Goal: Task Accomplishment & Management: Manage account settings

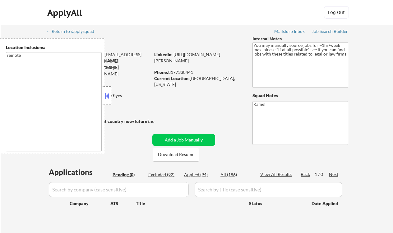
click at [107, 97] on button at bounding box center [106, 95] width 7 height 9
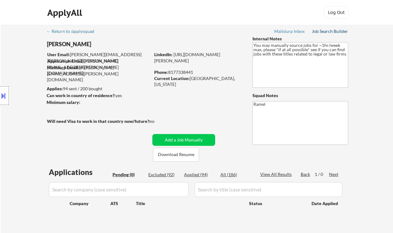
click at [320, 31] on div "Job Search Builder" at bounding box center [330, 31] width 36 height 4
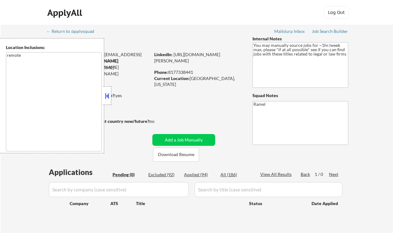
click at [108, 97] on button at bounding box center [106, 95] width 7 height 9
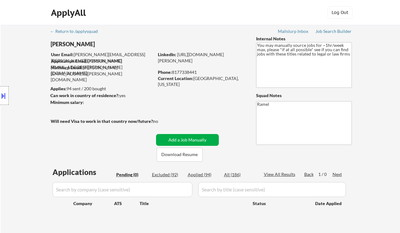
drag, startPoint x: 187, startPoint y: 140, endPoint x: 238, endPoint y: 140, distance: 51.3
click at [187, 140] on button "Add a Job Manually" at bounding box center [187, 140] width 63 height 12
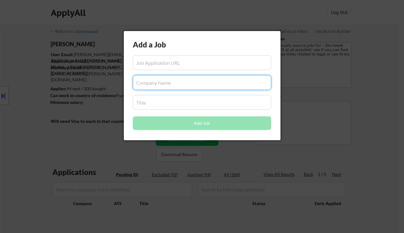
click at [171, 81] on input "input" at bounding box center [202, 82] width 139 height 15
paste input "VP, Product Marketing"
type input "VP, Product Marketing"
click at [171, 103] on input "input" at bounding box center [202, 102] width 139 height 15
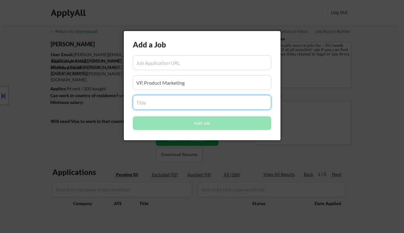
paste input "VP, Product Marketing"
type input "VP, Product Marketing"
drag, startPoint x: 150, startPoint y: 83, endPoint x: 111, endPoint y: 83, distance: 39.5
click at [111, 83] on body "← Return to /applysquad Mailslurp Inbox Job Search Builder Matthew Damian User …" at bounding box center [202, 116] width 404 height 233
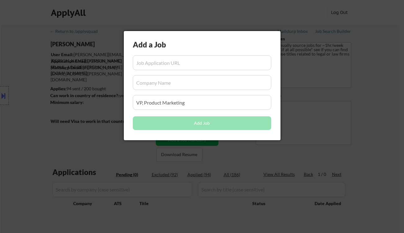
click at [165, 62] on input "input" at bounding box center [202, 62] width 139 height 15
paste input "https://www.simplyhired.com/job/4QctfHQ-59CABJkWBH4-3ARLT5BcEjf25wnc6k1dZvJpC5F…"
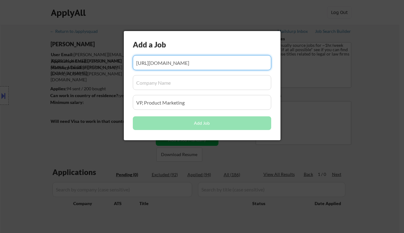
scroll to position [0, 100]
type input "https://www.simplyhired.com/job/4QctfHQ-59CABJkWBH4-3ARLT5BcEjf25wnc6k1dZvJpC5F…"
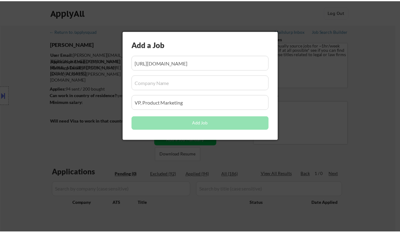
scroll to position [0, 0]
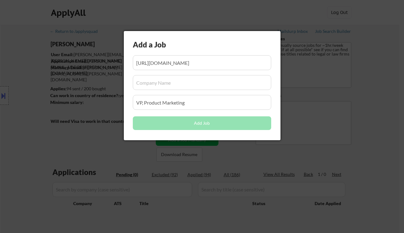
click at [193, 88] on input "input" at bounding box center [202, 82] width 139 height 15
paste input "Posit Software"
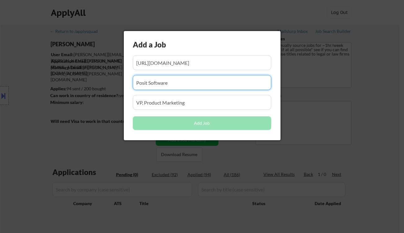
type input "Posit Software"
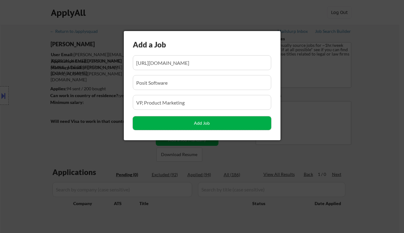
click at [168, 125] on button "Add Job" at bounding box center [202, 123] width 139 height 14
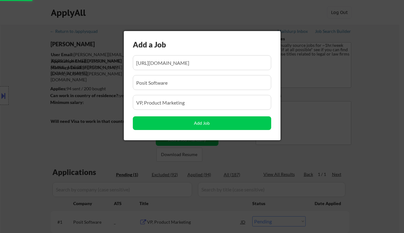
click at [16, 141] on div at bounding box center [202, 116] width 404 height 233
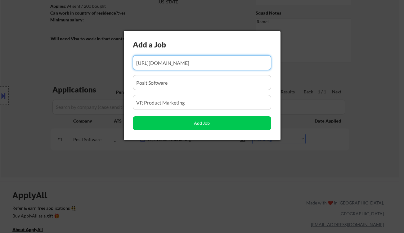
scroll to position [0, 100]
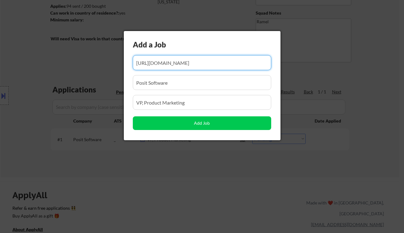
click at [255, 158] on div at bounding box center [202, 116] width 404 height 233
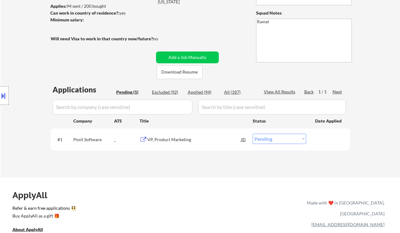
click at [277, 142] on select "Choose an option... Pending Applied Excluded (Questions) Excluded (Expired) Exc…" at bounding box center [279, 139] width 53 height 10
select select ""applied""
click at [253, 134] on select "Choose an option... Pending Applied Excluded (Questions) Excluded (Expired) Exc…" at bounding box center [279, 139] width 53 height 10
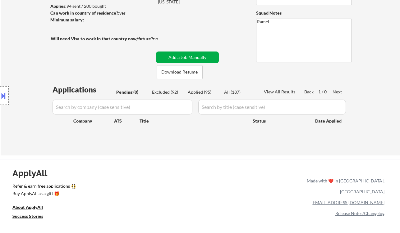
click at [194, 56] on button "Add a Job Manually" at bounding box center [187, 58] width 63 height 12
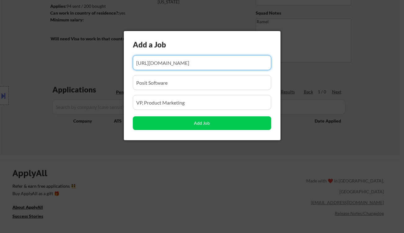
click at [182, 63] on input "input" at bounding box center [202, 62] width 139 height 15
paste input "https://www.simplyhired.com/job/A2d569jfT2xtVASQcCRedOAZ8A3PaBtXyemW8reBqPfSCDW…"
type input "https://www.simplyhired.com/job/A2d569jfT2xtVASQcCRedOAZ8A3PaBtXyemW8reBqPfSCDW…"
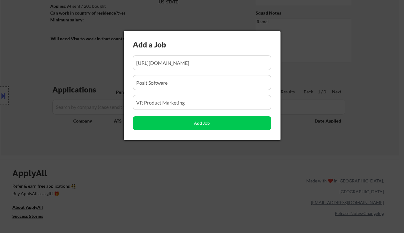
scroll to position [0, 0]
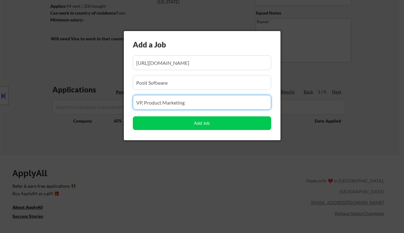
drag, startPoint x: 196, startPoint y: 102, endPoint x: 114, endPoint y: 98, distance: 82.1
click at [114, 98] on body "← Return to /applysquad Mailslurp Inbox Job Search Builder Matthew Damian User …" at bounding box center [202, 33] width 404 height 233
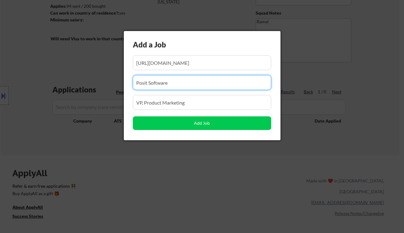
click at [159, 83] on input "input" at bounding box center [202, 82] width 139 height 15
drag, startPoint x: 135, startPoint y: 84, endPoint x: 119, endPoint y: 84, distance: 15.5
click at [119, 84] on body "← Return to /applysquad Mailslurp Inbox Job Search Builder Matthew Damian User …" at bounding box center [202, 33] width 404 height 233
paste input "Press Ganey"
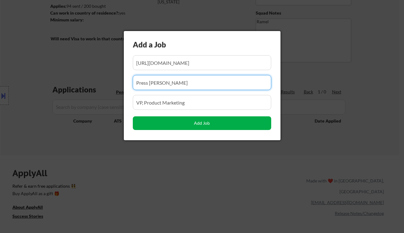
type input "Press Ganey"
click at [199, 126] on button "Add Job" at bounding box center [202, 123] width 139 height 14
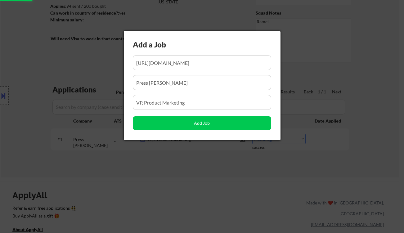
drag, startPoint x: 186, startPoint y: 174, endPoint x: 189, endPoint y: 175, distance: 3.2
click at [186, 174] on div at bounding box center [202, 116] width 404 height 233
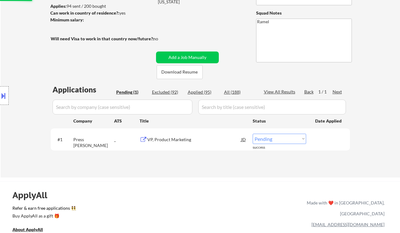
click at [286, 140] on select "Choose an option... Pending Applied Excluded (Questions) Excluded (Expired) Exc…" at bounding box center [279, 139] width 53 height 10
select select ""applied""
click at [253, 134] on select "Choose an option... Pending Applied Excluded (Questions) Excluded (Expired) Exc…" at bounding box center [279, 139] width 53 height 10
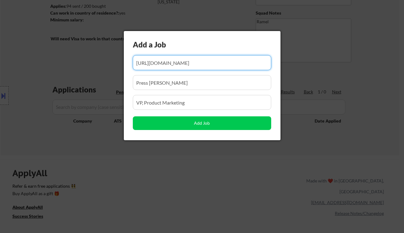
click at [175, 61] on input "input" at bounding box center [202, 62] width 139 height 15
paste input "https://www.simplyhired.com/job/7Iw-6iRJ7xW5tKgOnGRNyfGCNItZzNlj7_qL_BMN_wBaFUJ…"
type input "https://www.simplyhired.com/job/7Iw-6iRJ7xW5tKgOnGRNyfGCNItZzNlj7_qL_BMN_wBaFUJ…"
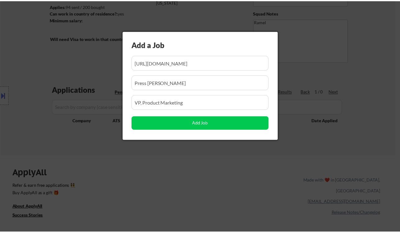
scroll to position [0, 0]
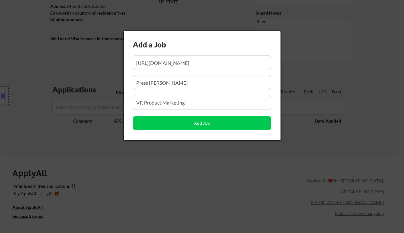
drag, startPoint x: 172, startPoint y: 82, endPoint x: 118, endPoint y: 79, distance: 53.8
click at [118, 79] on body "← Return to /applysquad Mailslurp Inbox Job Search Builder Matthew Damian User …" at bounding box center [202, 33] width 404 height 233
paste input "Bluesight"
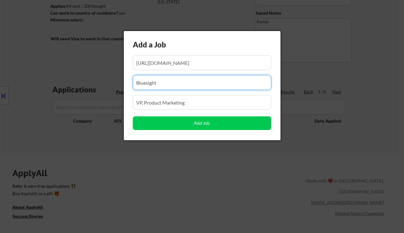
type input "Bluesight"
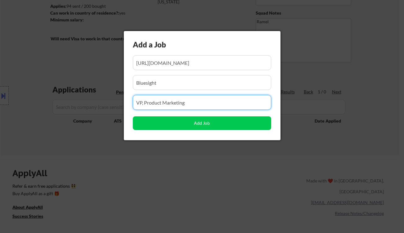
drag, startPoint x: 197, startPoint y: 102, endPoint x: 112, endPoint y: 97, distance: 85.6
click at [112, 97] on body "← Return to /applysquad Mailslurp Inbox Job Search Builder Matthew Damian User …" at bounding box center [202, 33] width 404 height 233
paste input "VP of Marketing"
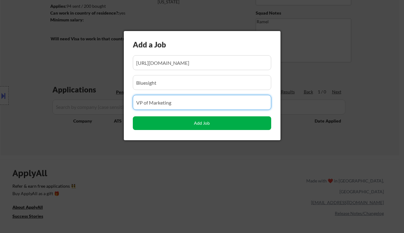
type input "VP of Marketing"
click at [162, 123] on button "Add Job" at bounding box center [202, 123] width 139 height 14
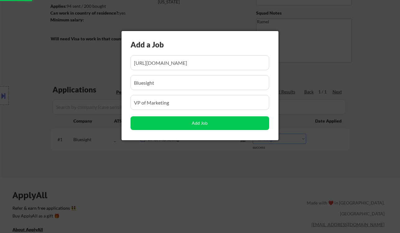
click at [381, 121] on div at bounding box center [200, 116] width 400 height 233
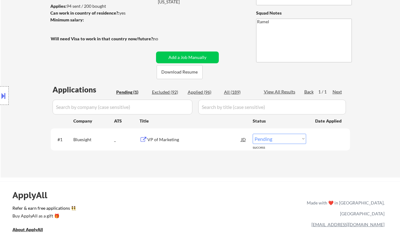
scroll to position [124, 0]
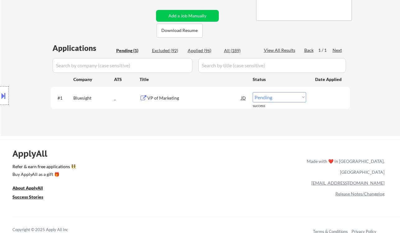
click at [272, 97] on select "Choose an option... Pending Applied Excluded (Questions) Excluded (Expired) Exc…" at bounding box center [279, 97] width 53 height 10
select select ""applied""
click at [253, 92] on select "Choose an option... Pending Applied Excluded (Questions) Excluded (Expired) Exc…" at bounding box center [279, 97] width 53 height 10
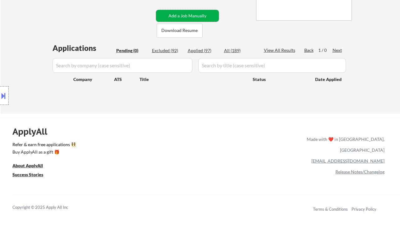
click at [194, 16] on button "Add a Job Manually" at bounding box center [187, 16] width 63 height 12
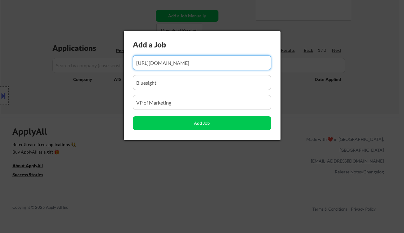
click at [217, 64] on input "input" at bounding box center [202, 62] width 139 height 15
paste input "https://www.simplyhired.com/job/arDjC8p-MKodWvY1v7Pk9gpOBXydWpLHqjuf-o9KYuWpFFk…"
type input "https://www.simplyhired.com/job/arDjC8p-MKodWvY1v7Pk9gpOBXydWpLHqjuf-o9KYuWpFFk…"
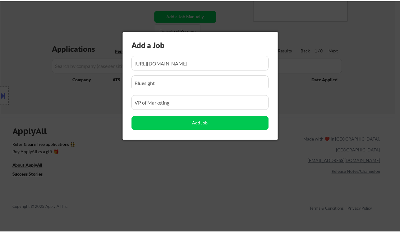
scroll to position [0, 0]
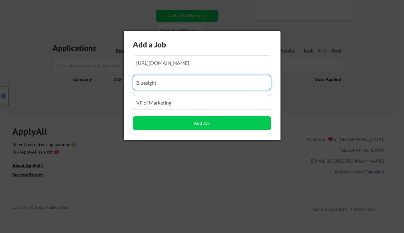
drag, startPoint x: 167, startPoint y: 81, endPoint x: 128, endPoint y: 82, distance: 38.2
click at [128, 82] on div "Add a Job Add Job" at bounding box center [202, 85] width 157 height 109
paste input "ZenBusiness Inc."
type input "ZenBusiness Inc."
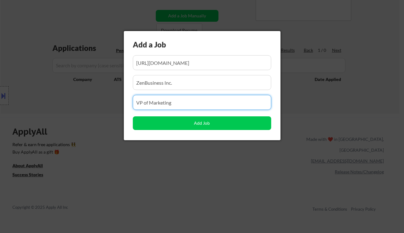
drag, startPoint x: 195, startPoint y: 101, endPoint x: 101, endPoint y: 101, distance: 94.7
paste input "VP, Growth Marketing"
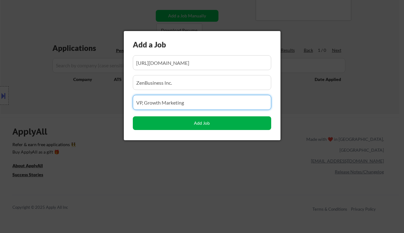
type input "VP, Growth Marketing"
click at [189, 123] on button "Add Job" at bounding box center [202, 123] width 139 height 14
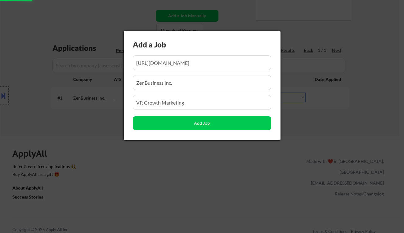
click at [193, 179] on div at bounding box center [202, 116] width 404 height 233
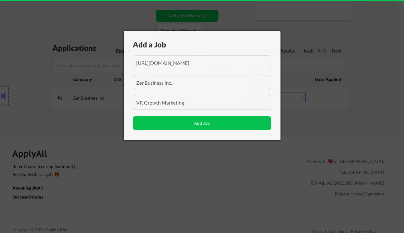
click at [294, 95] on div at bounding box center [202, 116] width 404 height 233
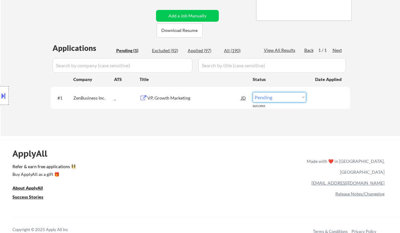
click at [292, 97] on select "Choose an option... Pending Applied Excluded (Questions) Excluded (Expired) Exc…" at bounding box center [279, 97] width 53 height 10
select select ""applied""
click at [253, 92] on select "Choose an option... Pending Applied Excluded (Questions) Excluded (Expired) Exc…" at bounding box center [279, 97] width 53 height 10
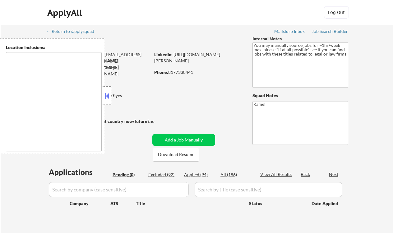
type textarea "remote"
click at [105, 95] on button at bounding box center [106, 95] width 7 height 9
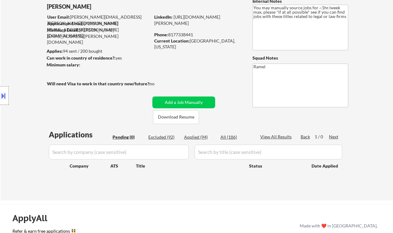
scroll to position [41, 0]
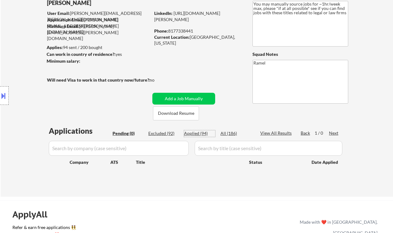
click at [197, 135] on div "Applied (94)" at bounding box center [199, 133] width 31 height 6
select select ""applied""
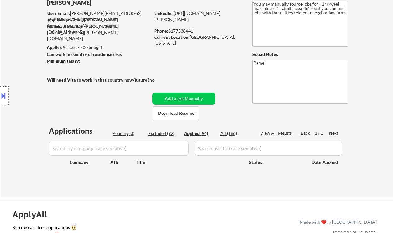
select select ""applied""
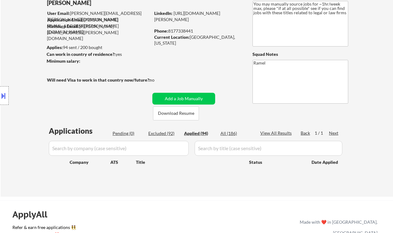
select select ""applied""
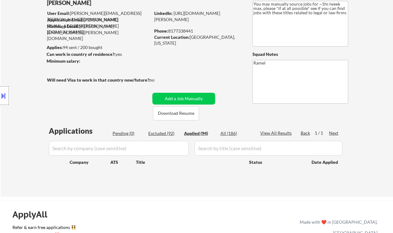
select select ""applied""
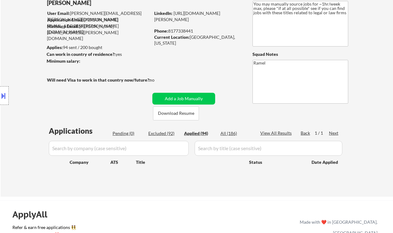
select select ""applied""
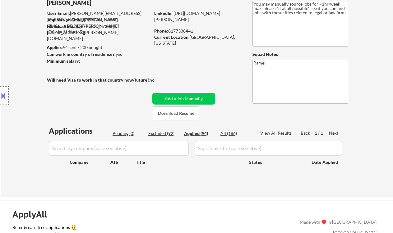
select select ""applied""
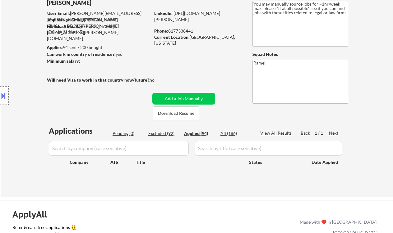
select select ""applied""
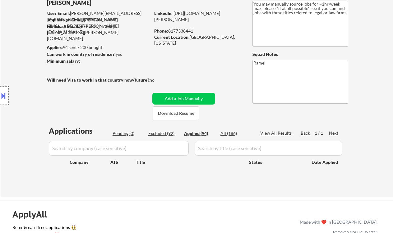
select select ""applied""
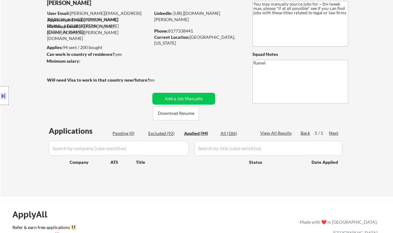
select select ""applied""
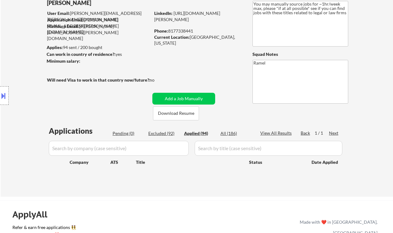
select select ""applied""
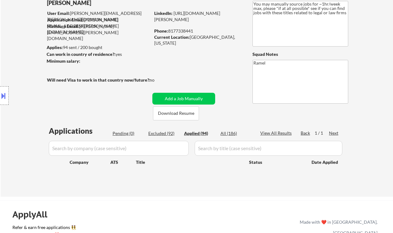
select select ""applied""
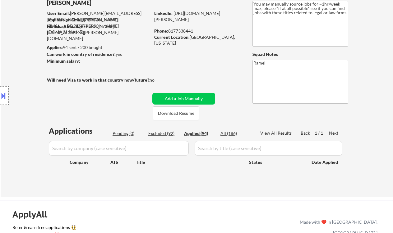
select select ""applied""
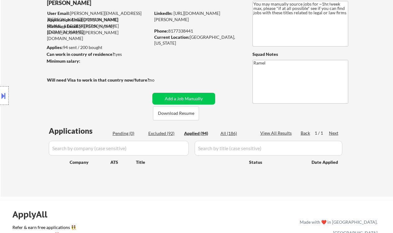
select select ""applied""
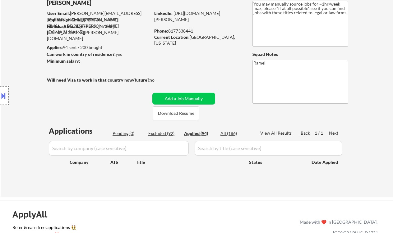
select select ""applied""
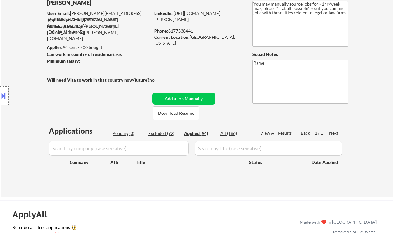
select select ""applied""
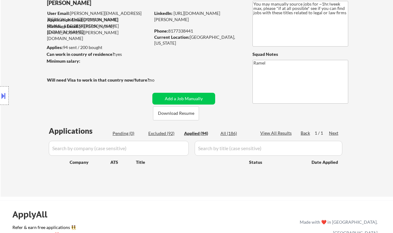
select select ""applied""
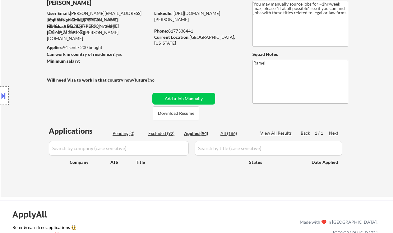
select select ""applied""
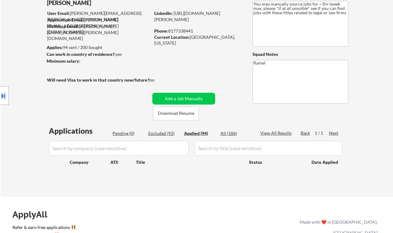
select select ""applied""
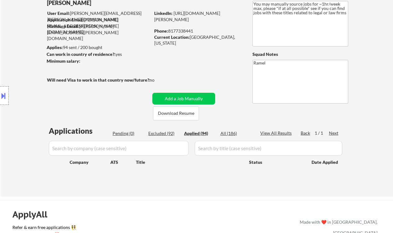
select select ""applied""
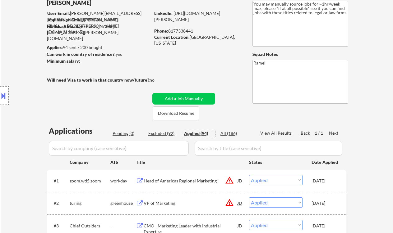
click at [185, 28] on div "Phone: 8177338441" at bounding box center [198, 31] width 88 height 6
click at [184, 29] on div "Phone: 8177338441" at bounding box center [198, 31] width 88 height 6
copy div "8177338441"
select select ""applied""
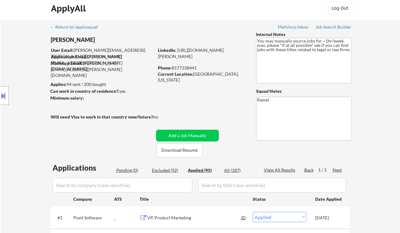
scroll to position [0, 0]
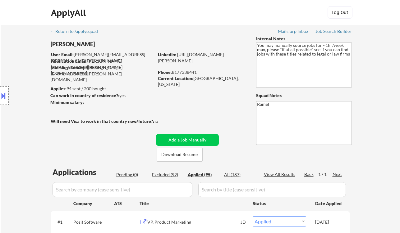
click at [184, 73] on div "Phone: 8177338441" at bounding box center [202, 72] width 88 height 6
copy div "8177338441"
select select ""applied""
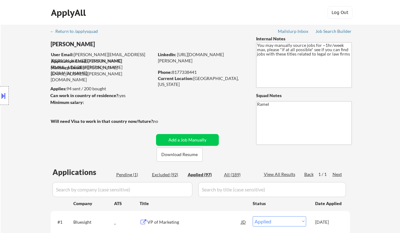
select select ""applied""
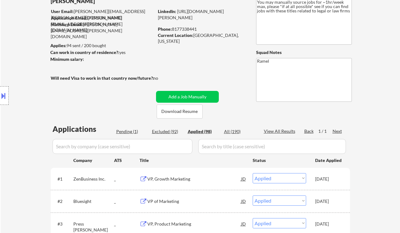
scroll to position [41, 0]
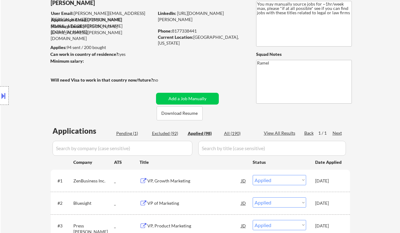
drag, startPoint x: 10, startPoint y: 112, endPoint x: 14, endPoint y: 107, distance: 6.4
click at [10, 112] on div "Location Inclusions: remote" at bounding box center [55, 95] width 111 height 115
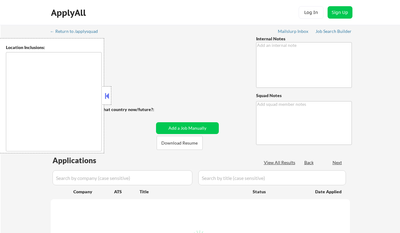
type textarea "You can use AI - 8/11 AB Salary Outreach - 8/12 BM Salary reduced from 120k to …"
type textarea "Ramel [URL][DOMAIN_NAME]"
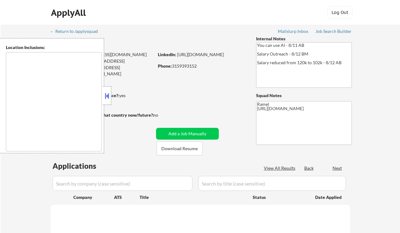
click at [107, 96] on button at bounding box center [106, 95] width 7 height 9
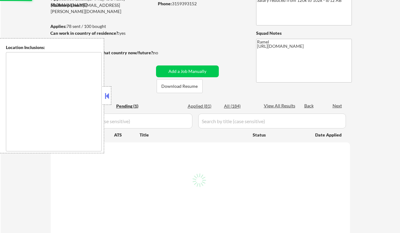
scroll to position [83, 0]
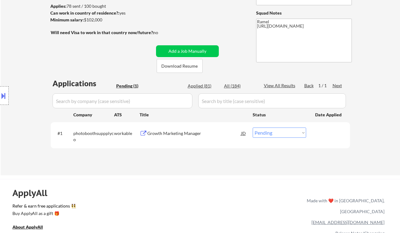
click at [18, 80] on div "Location Inclusions: remote" at bounding box center [55, 95] width 111 height 115
click at [176, 136] on div "Growth Marketing Manager" at bounding box center [194, 133] width 94 height 6
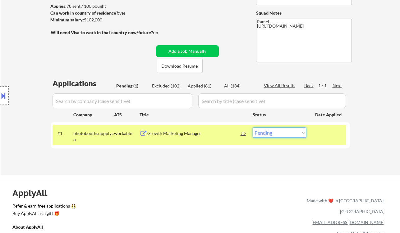
click at [275, 136] on select "Choose an option... Pending Applied Excluded (Questions) Excluded (Expired) Exc…" at bounding box center [279, 133] width 53 height 10
select select ""applied""
click at [253, 128] on select "Choose an option... Pending Applied Excluded (Questions) Excluded (Expired) Exc…" at bounding box center [279, 133] width 53 height 10
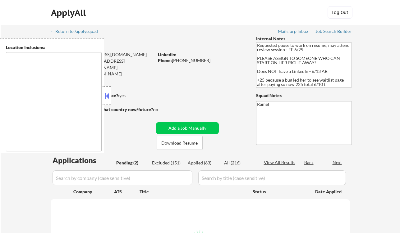
select select ""pending""
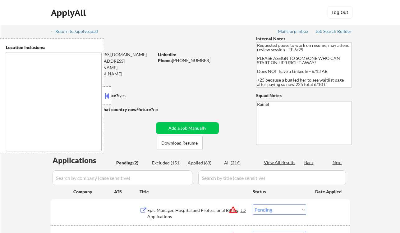
type textarea "[GEOGRAPHIC_DATA], [GEOGRAPHIC_DATA] [GEOGRAPHIC_DATA], [GEOGRAPHIC_DATA] [GEOG…"
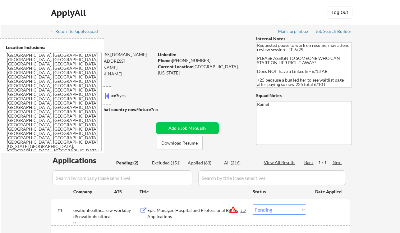
click at [108, 93] on button at bounding box center [106, 95] width 7 height 9
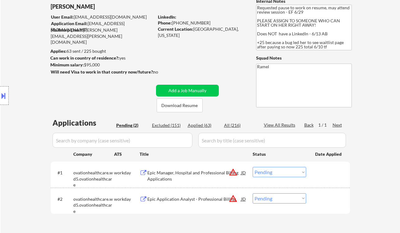
scroll to position [41, 0]
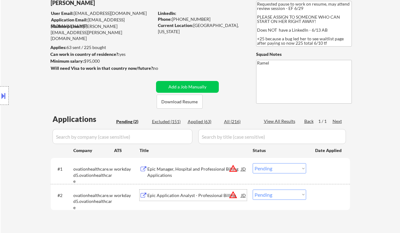
click at [171, 199] on div "Epic Application Analyst - Professional Billing" at bounding box center [194, 195] width 94 height 11
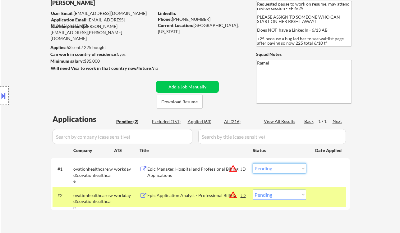
click at [294, 171] on select "Choose an option... Pending Applied Excluded (Questions) Excluded (Expired) Exc…" at bounding box center [279, 168] width 53 height 10
select select ""excluded__location_""
click at [253, 163] on select "Choose an option... Pending Applied Excluded (Questions) Excluded (Expired) Exc…" at bounding box center [279, 168] width 53 height 10
click at [286, 195] on select "Choose an option... Pending Applied Excluded (Questions) Excluded (Expired) Exc…" at bounding box center [279, 195] width 53 height 10
select select ""excluded__location_""
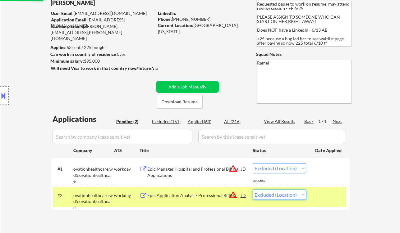
click at [253, 190] on select "Choose an option... Pending Applied Excluded (Questions) Excluded (Expired) Exc…" at bounding box center [279, 195] width 53 height 10
select select ""pending""
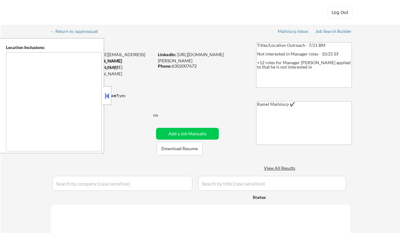
type textarea "[GEOGRAPHIC_DATA], [GEOGRAPHIC_DATA] [GEOGRAPHIC_DATA], [GEOGRAPHIC_DATA], [GEO…"
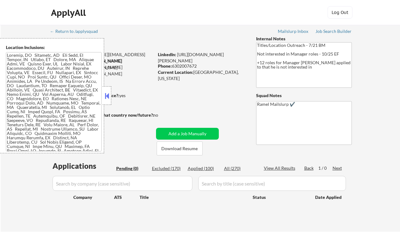
click at [107, 96] on button at bounding box center [106, 95] width 7 height 9
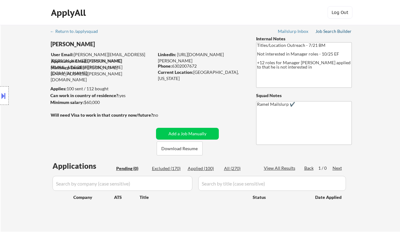
click at [331, 33] on div "Job Search Builder" at bounding box center [333, 31] width 36 height 4
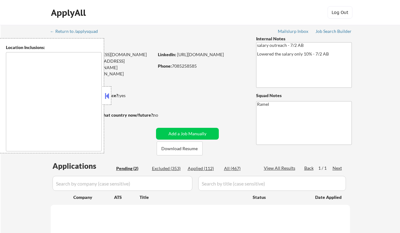
type textarea "[GEOGRAPHIC_DATA], [GEOGRAPHIC_DATA], [GEOGRAPHIC_DATA] [GEOGRAPHIC_DATA], [GEO…"
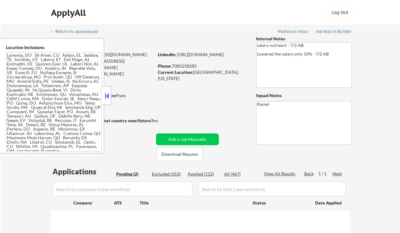
click at [107, 96] on button at bounding box center [106, 95] width 7 height 9
select select ""pending""
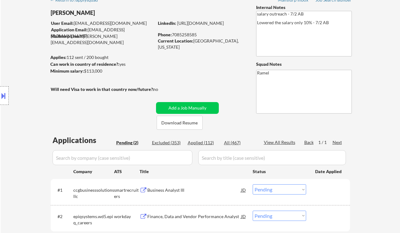
scroll to position [41, 0]
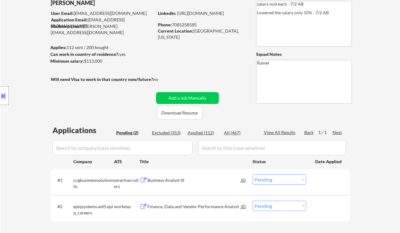
drag, startPoint x: 7, startPoint y: 54, endPoint x: 85, endPoint y: 64, distance: 78.6
click at [7, 54] on div "Location Inclusions:" at bounding box center [55, 95] width 111 height 115
click at [186, 181] on div "Business Analyst III" at bounding box center [194, 180] width 94 height 6
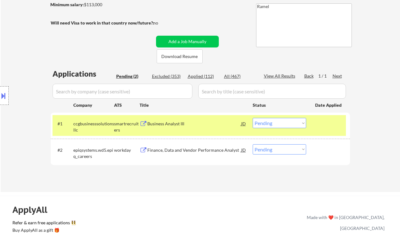
scroll to position [124, 0]
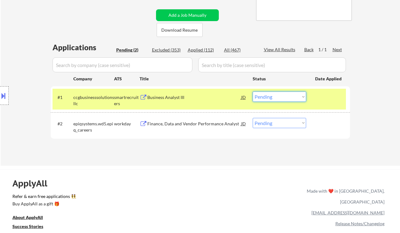
drag, startPoint x: 265, startPoint y: 94, endPoint x: 271, endPoint y: 101, distance: 9.2
click at [265, 94] on select "Choose an option... Pending Applied Excluded (Questions) Excluded (Expired) Exc…" at bounding box center [279, 97] width 53 height 10
click at [253, 92] on select "Choose an option... Pending Applied Excluded (Questions) Excluded (Expired) Exc…" at bounding box center [279, 97] width 53 height 10
click at [169, 122] on div "Finance, Data and Vendor Performance Analyst" at bounding box center [194, 124] width 94 height 6
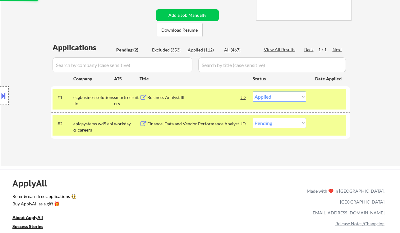
select select ""pending""
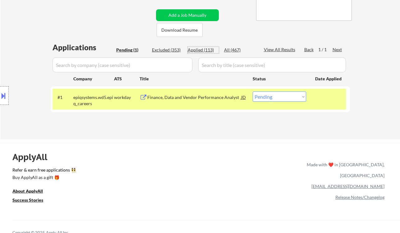
click at [209, 50] on div "Applied (113)" at bounding box center [203, 50] width 31 height 6
click at [207, 47] on div "Applied (113)" at bounding box center [203, 50] width 31 height 6
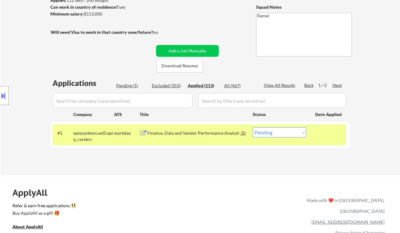
scroll to position [83, 0]
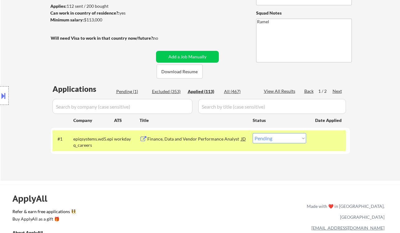
select select ""applied""
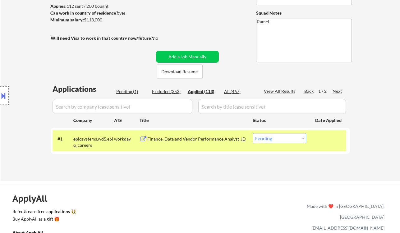
select select ""applied""
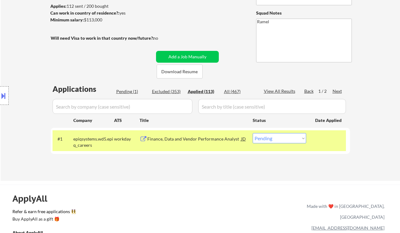
select select ""applied""
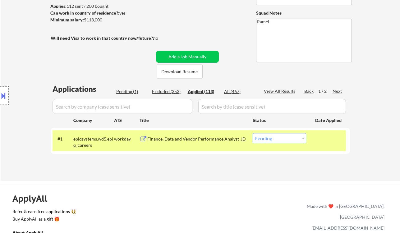
select select ""applied""
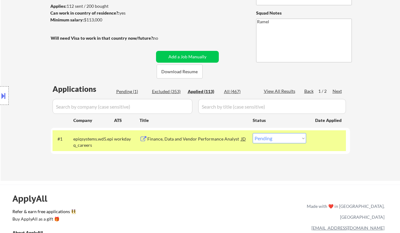
select select ""applied""
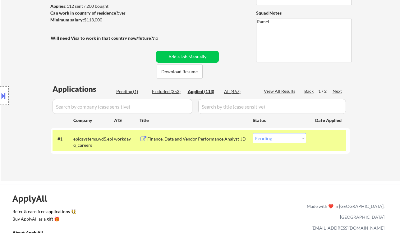
select select ""applied""
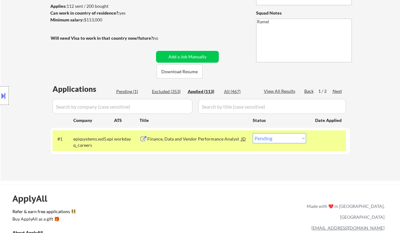
select select ""applied""
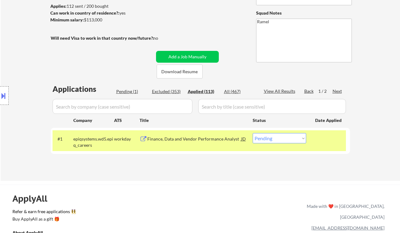
select select ""applied""
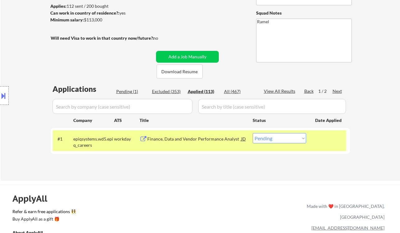
select select ""applied""
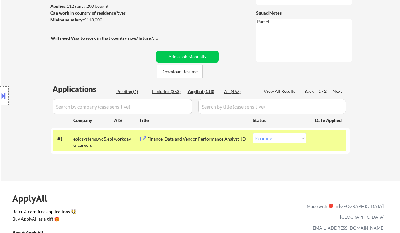
select select ""applied""
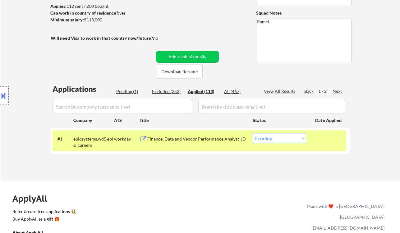
select select ""applied""
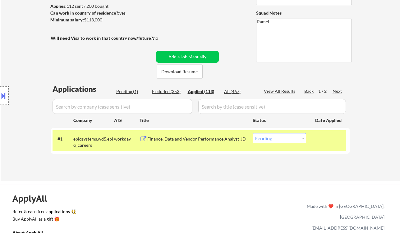
select select ""applied""
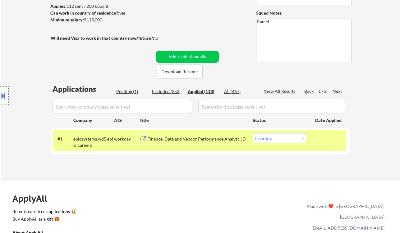
select select ""applied""
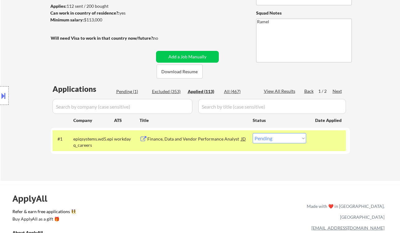
select select ""applied""
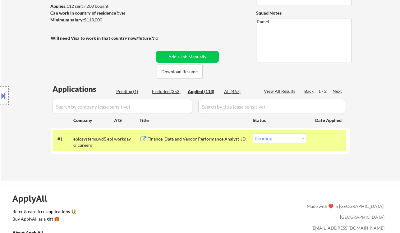
select select ""applied""
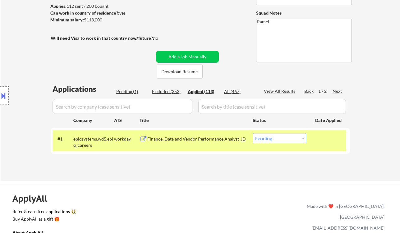
select select ""applied""
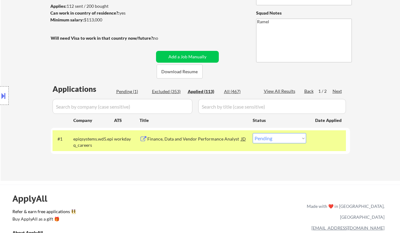
select select ""applied""
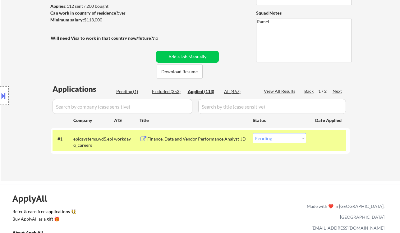
select select ""applied""
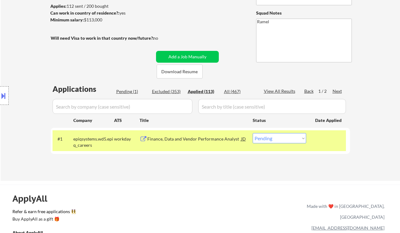
select select ""applied""
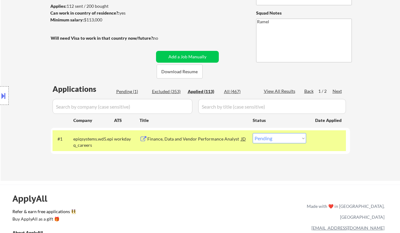
select select ""applied""
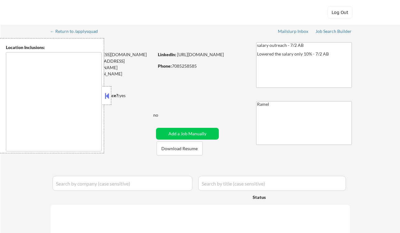
type textarea "[GEOGRAPHIC_DATA], [GEOGRAPHIC_DATA], [GEOGRAPHIC_DATA] [GEOGRAPHIC_DATA], [GEO…"
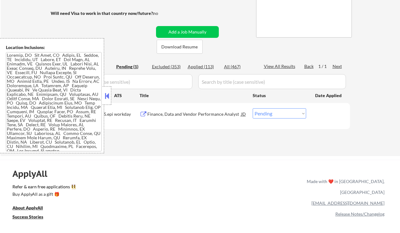
scroll to position [107, 0]
click at [201, 69] on div "Applied (113)" at bounding box center [203, 67] width 31 height 6
click at [107, 97] on button at bounding box center [106, 95] width 7 height 9
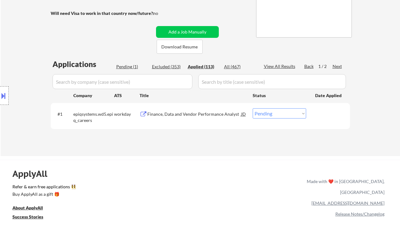
select select ""applied""
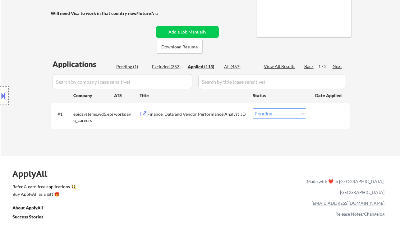
select select ""applied""
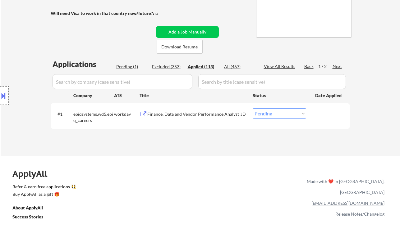
select select ""applied""
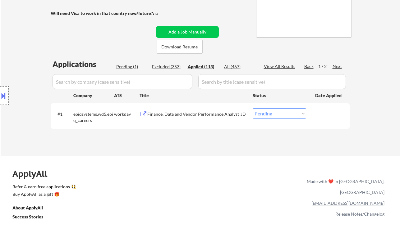
select select ""applied""
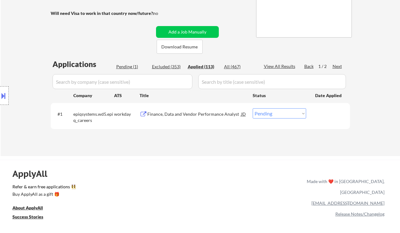
select select ""applied""
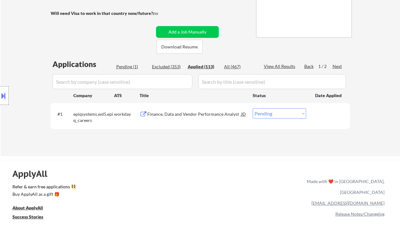
select select ""applied""
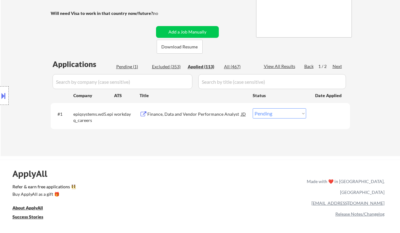
select select ""applied""
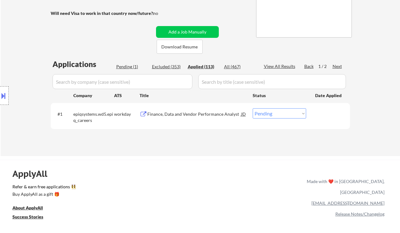
select select ""applied""
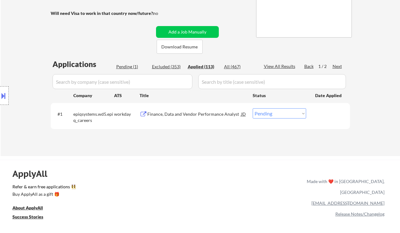
select select ""applied""
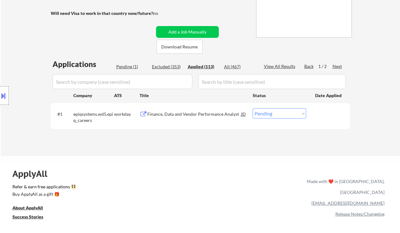
select select ""applied""
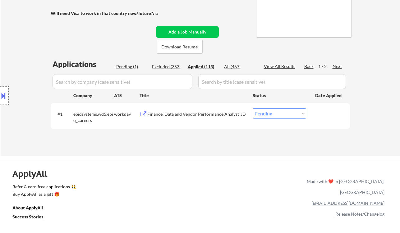
select select ""applied""
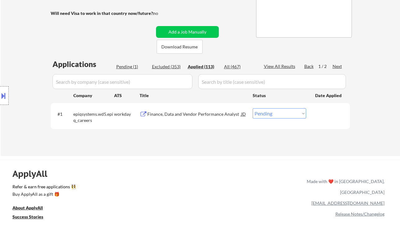
select select ""applied""
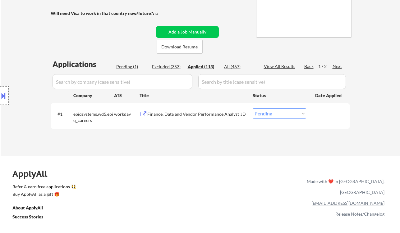
select select ""applied""
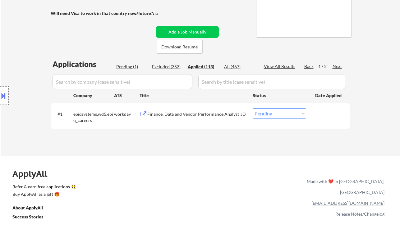
select select ""applied""
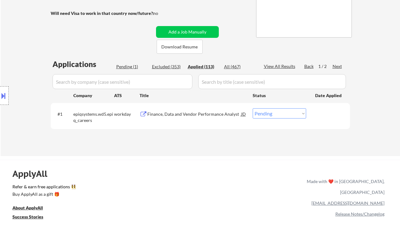
select select ""applied""
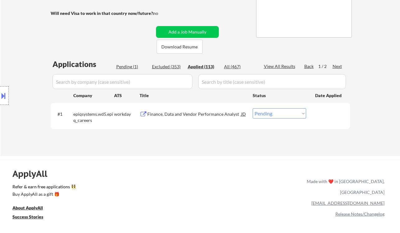
select select ""applied""
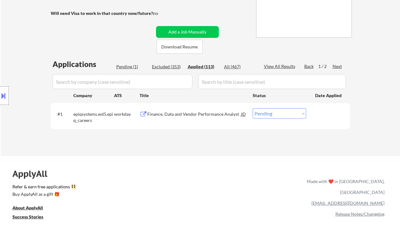
select select ""applied""
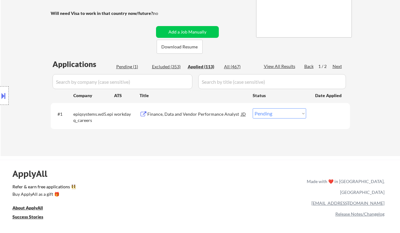
select select ""applied""
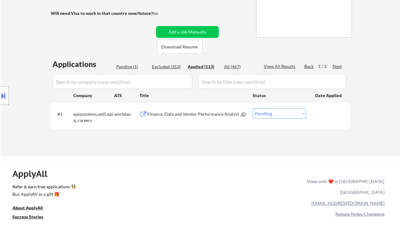
select select ""applied""
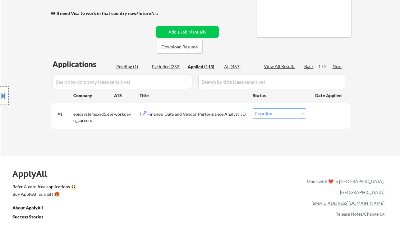
select select ""applied""
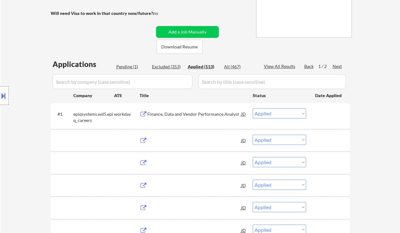
scroll to position [83, 0]
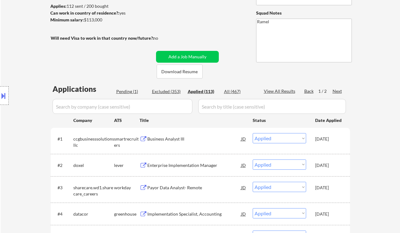
click at [166, 141] on div "Business Analyst III" at bounding box center [194, 139] width 94 height 6
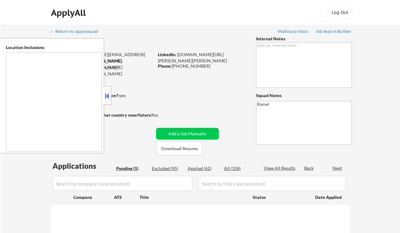
type textarea "[GEOGRAPHIC_DATA], [GEOGRAPHIC_DATA] [GEOGRAPHIC_DATA], [GEOGRAPHIC_DATA], [GEO…"
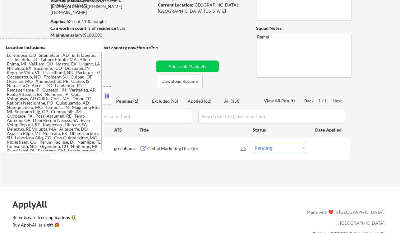
scroll to position [83, 0]
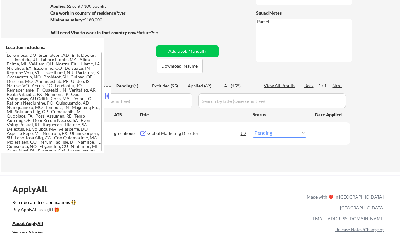
click at [105, 94] on button at bounding box center [106, 95] width 7 height 9
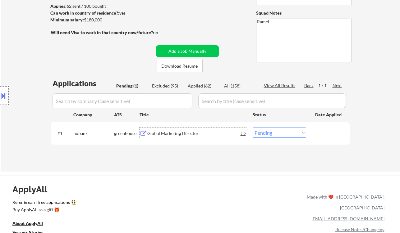
click at [176, 136] on div "Global Marketing Director" at bounding box center [194, 133] width 94 height 6
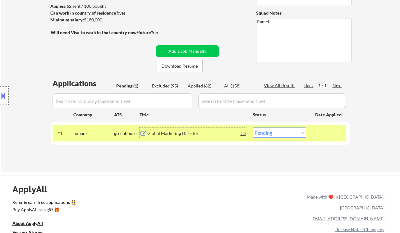
click at [6, 95] on button at bounding box center [3, 96] width 7 height 10
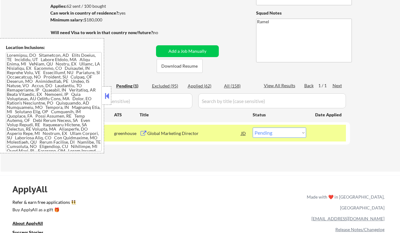
drag, startPoint x: 267, startPoint y: 132, endPoint x: 270, endPoint y: 137, distance: 6.3
click at [267, 132] on select "Choose an option... Pending Applied Excluded (Questions) Excluded (Expired) Exc…" at bounding box center [279, 133] width 53 height 10
select select ""applied""
click at [253, 128] on select "Choose an option... Pending Applied Excluded (Questions) Excluded (Expired) Exc…" at bounding box center [279, 133] width 53 height 10
click at [107, 95] on button at bounding box center [106, 95] width 7 height 9
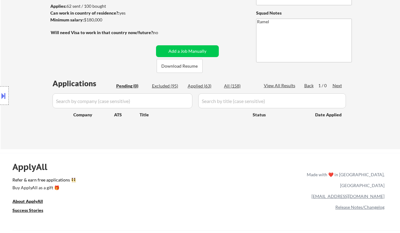
click at [5, 13] on div "← Return to /applysquad Mailslurp Inbox Job Search Builder [PERSON_NAME] User E…" at bounding box center [200, 45] width 399 height 207
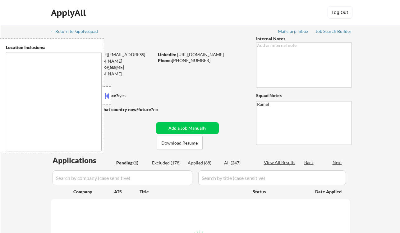
select select ""pending""
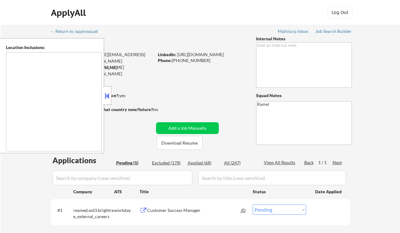
type textarea "[GEOGRAPHIC_DATA], [GEOGRAPHIC_DATA] [GEOGRAPHIC_DATA], [GEOGRAPHIC_DATA] [GEOG…"
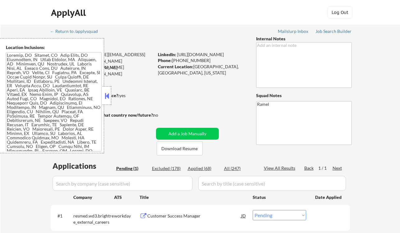
click at [6, 169] on div "← Return to /applysquad Mailslurp Inbox Job Search Builder Tom Hunt User Email:…" at bounding box center [200, 141] width 399 height 233
click at [109, 98] on button at bounding box center [106, 95] width 7 height 9
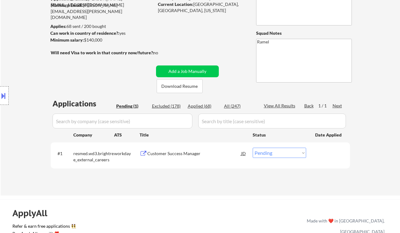
scroll to position [83, 0]
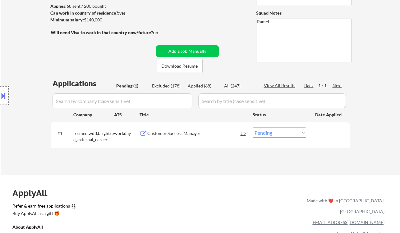
click at [192, 134] on div "Customer Success Manager" at bounding box center [194, 133] width 94 height 6
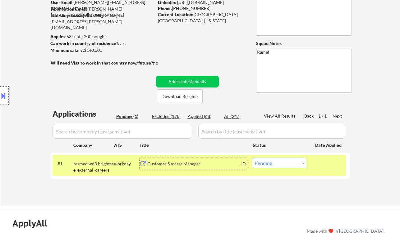
scroll to position [41, 0]
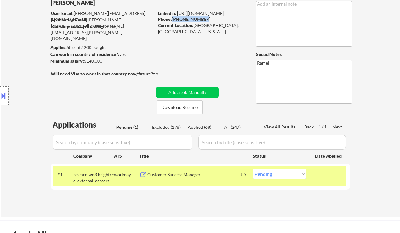
drag, startPoint x: 203, startPoint y: 19, endPoint x: 172, endPoint y: 17, distance: 31.1
click at [172, 17] on div "Phone: 510-422-7032" at bounding box center [202, 19] width 88 height 6
copy div "510-422-7032"
drag, startPoint x: 288, startPoint y: 171, endPoint x: 285, endPoint y: 179, distance: 8.4
click at [288, 171] on select "Choose an option... Pending Applied Excluded (Questions) Excluded (Expired) Exc…" at bounding box center [279, 174] width 53 height 10
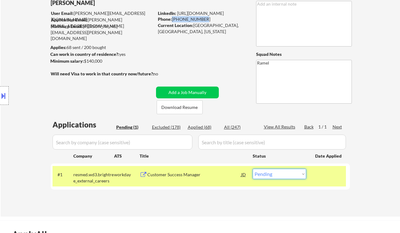
select select ""applied""
click at [253, 169] on select "Choose an option... Pending Applied Excluded (Questions) Excluded (Expired) Exc…" at bounding box center [279, 174] width 53 height 10
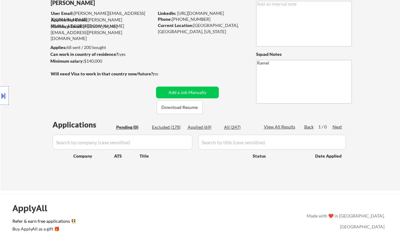
click at [14, 43] on div "Location Inclusions:" at bounding box center [55, 95] width 111 height 115
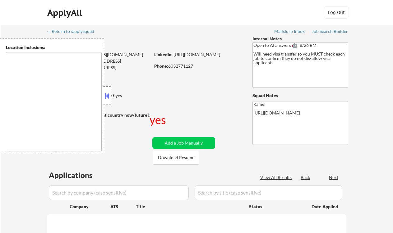
type textarea "[GEOGRAPHIC_DATA], [GEOGRAPHIC_DATA] [GEOGRAPHIC_DATA], [GEOGRAPHIC_DATA] [GEOG…"
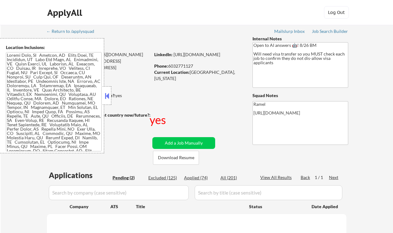
select select ""pending""
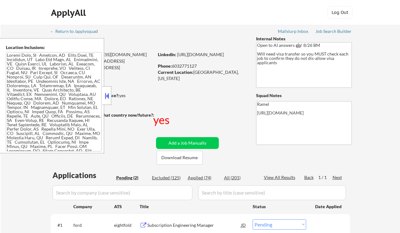
click at [104, 98] on button at bounding box center [106, 95] width 7 height 9
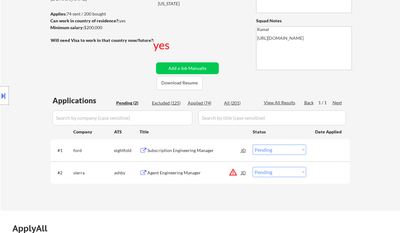
scroll to position [83, 0]
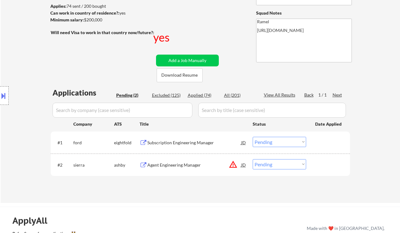
drag, startPoint x: 14, startPoint y: 50, endPoint x: 59, endPoint y: 30, distance: 49.8
click at [14, 50] on div "Location Inclusions:" at bounding box center [55, 95] width 111 height 115
click at [195, 143] on div "Subscription Engineering Manager" at bounding box center [194, 143] width 94 height 6
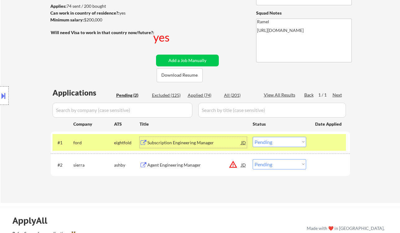
click at [182, 165] on div "Agent Engineering Manager" at bounding box center [194, 165] width 94 height 6
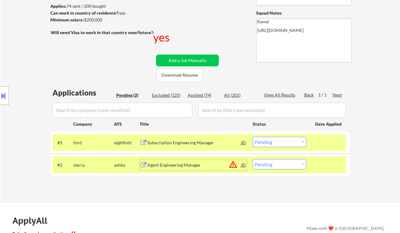
click at [7, 96] on button at bounding box center [3, 96] width 7 height 10
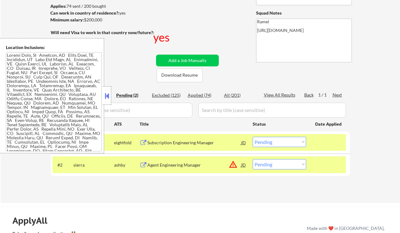
click at [276, 146] on select "Choose an option... Pending Applied Excluded (Questions) Excluded (Expired) Exc…" at bounding box center [279, 142] width 53 height 10
click at [253, 137] on select "Choose an option... Pending Applied Excluded (Questions) Excluded (Expired) Exc…" at bounding box center [279, 142] width 53 height 10
click at [106, 100] on button at bounding box center [106, 95] width 7 height 9
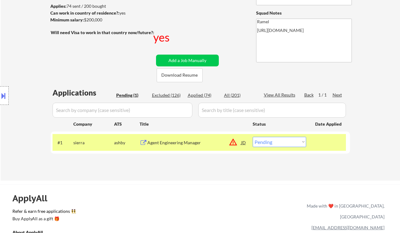
click at [2, 96] on button at bounding box center [3, 96] width 7 height 10
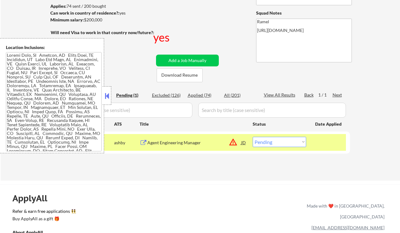
scroll to position [171, 0]
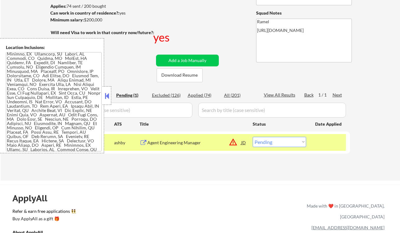
click at [104, 97] on button at bounding box center [106, 95] width 7 height 9
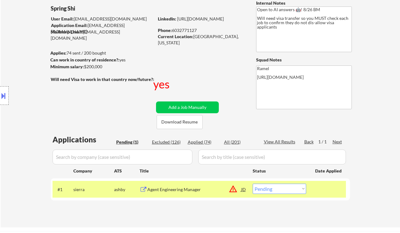
scroll to position [41, 0]
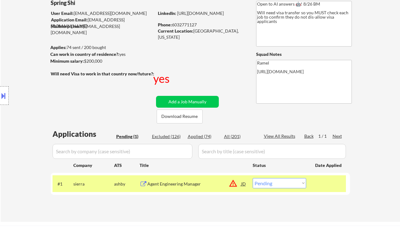
drag, startPoint x: 277, startPoint y: 181, endPoint x: 277, endPoint y: 187, distance: 5.9
click at [277, 182] on select "Choose an option... Pending Applied Excluded (Questions) Excluded (Expired) Exc…" at bounding box center [279, 183] width 53 height 10
select select ""applied""
click at [253, 178] on select "Choose an option... Pending Applied Excluded (Questions) Excluded (Expired) Exc…" at bounding box center [279, 183] width 53 height 10
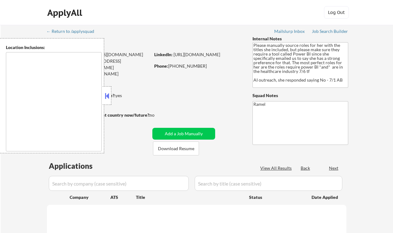
type textarea "[GEOGRAPHIC_DATA], [GEOGRAPHIC_DATA] [GEOGRAPHIC_DATA], [GEOGRAPHIC_DATA] [GEOG…"
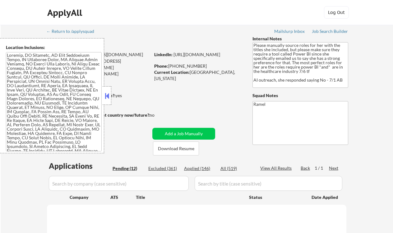
select select ""pending""
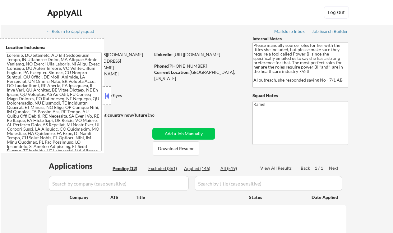
select select ""pending""
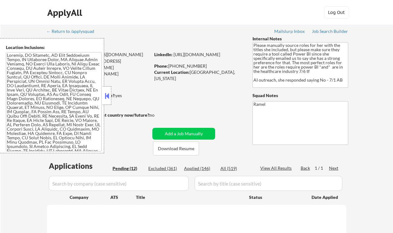
select select ""pending""
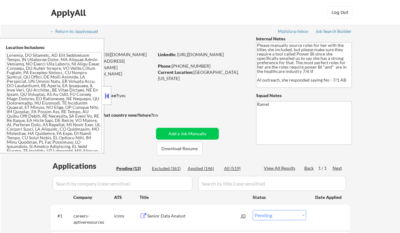
click at [109, 95] on button at bounding box center [106, 95] width 7 height 9
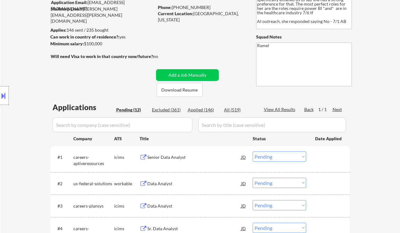
scroll to position [83, 0]
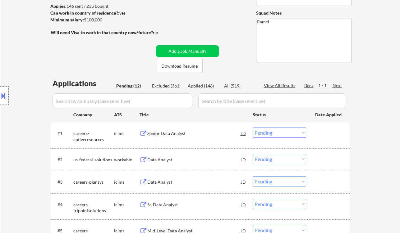
click at [201, 86] on div "Applied (146)" at bounding box center [203, 86] width 31 height 6
click at [165, 159] on div "Data Analyst" at bounding box center [194, 160] width 94 height 6
select select ""applied""
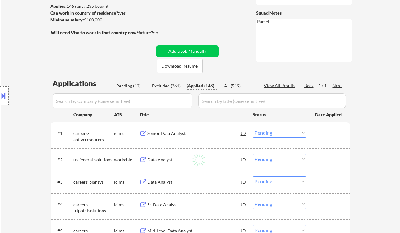
select select ""applied""
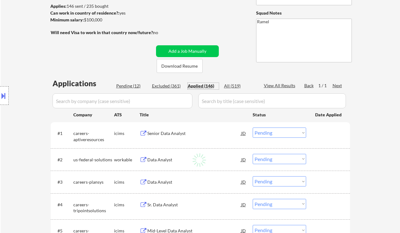
select select ""applied""
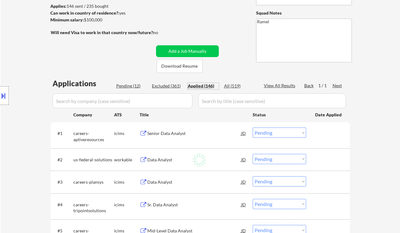
select select ""applied""
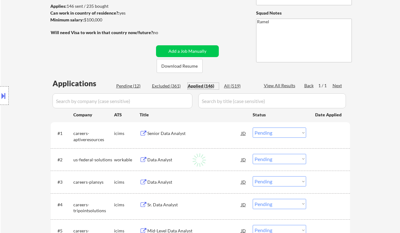
select select ""applied""
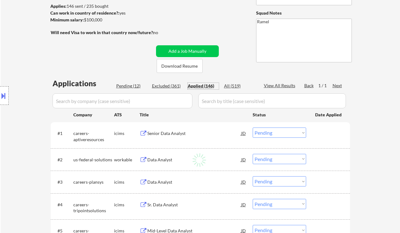
select select ""applied""
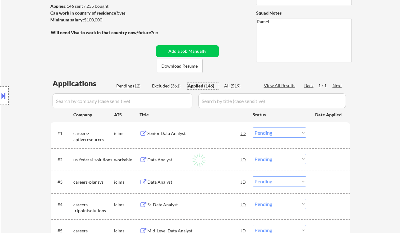
select select ""applied""
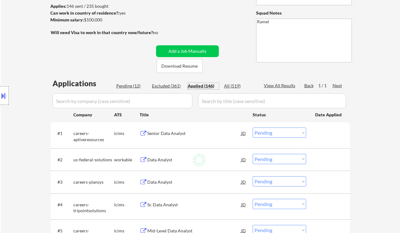
select select ""applied""
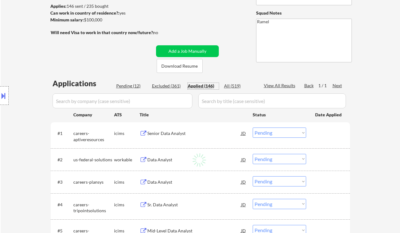
select select ""applied""
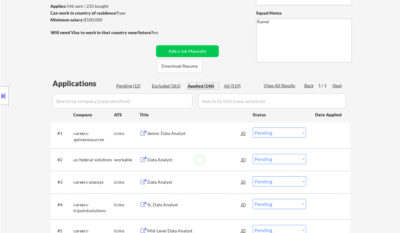
select select ""applied""
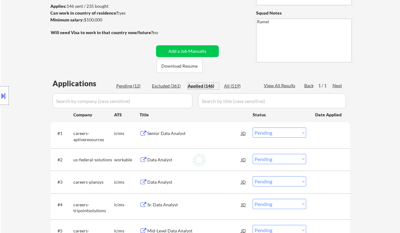
select select ""applied""
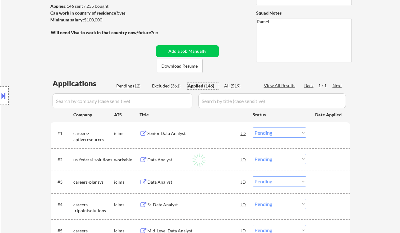
select select ""applied""
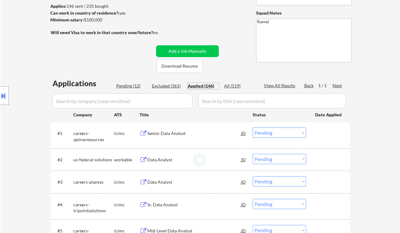
select select ""applied""
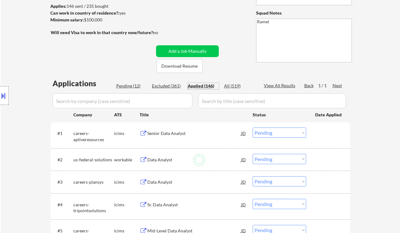
select select ""applied""
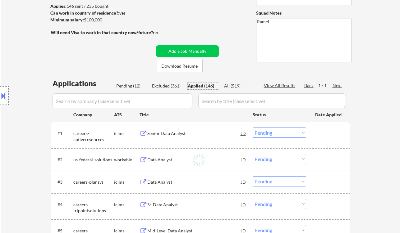
select select ""applied""
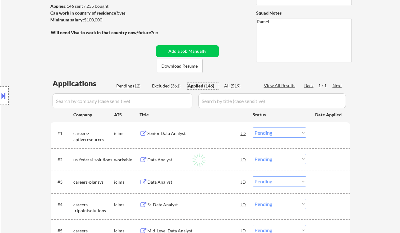
select select ""applied""
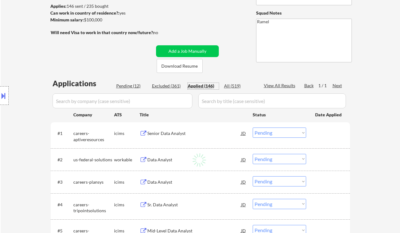
select select ""applied""
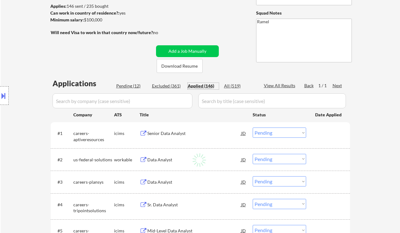
select select ""applied""
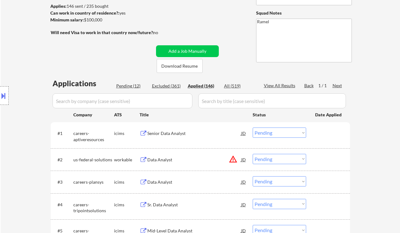
select select ""applied""
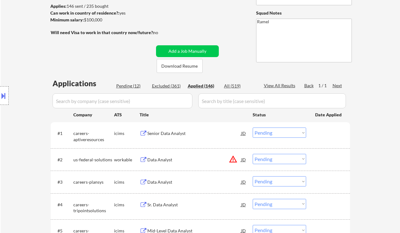
select select ""applied""
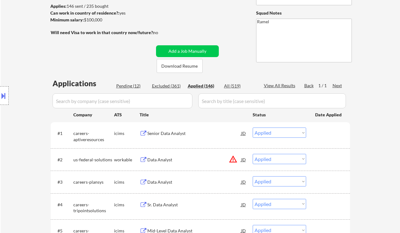
select select ""applied""
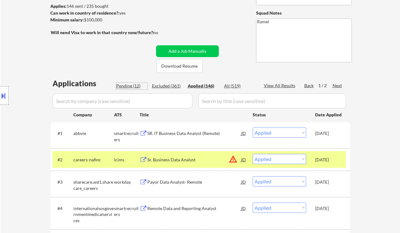
click at [124, 84] on div "Pending (12)" at bounding box center [131, 86] width 31 height 6
select select ""pending""
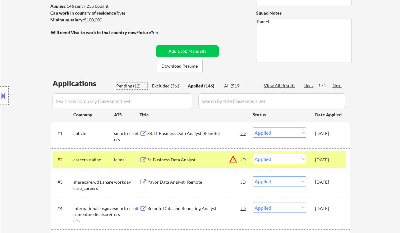
select select ""pending""
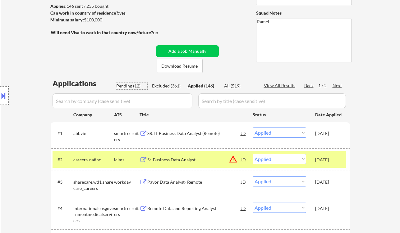
select select ""pending""
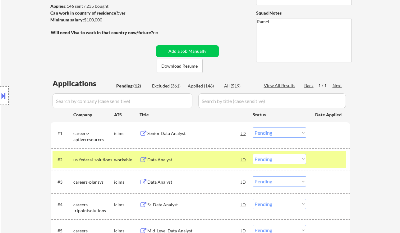
click at [170, 160] on div "Data Analyst" at bounding box center [194, 160] width 94 height 6
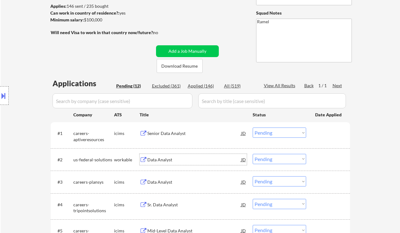
click at [283, 160] on select "Choose an option... Pending Applied Excluded (Questions) Excluded (Expired) Exc…" at bounding box center [279, 159] width 53 height 10
click at [253, 154] on select "Choose an option... Pending Applied Excluded (Questions) Excluded (Expired) Exc…" at bounding box center [279, 159] width 53 height 10
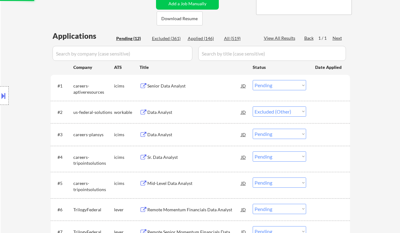
scroll to position [124, 0]
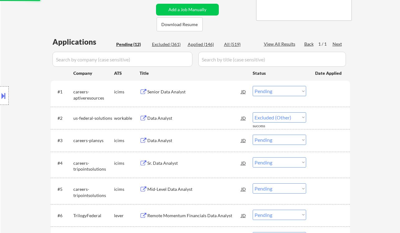
select select ""pending""
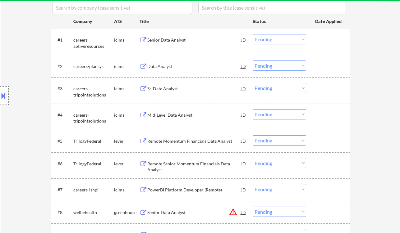
scroll to position [207, 0]
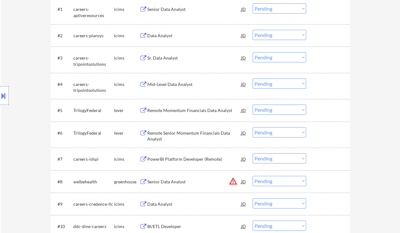
click at [171, 110] on div "Remote Momentum Financials Data Analyst" at bounding box center [194, 110] width 94 height 6
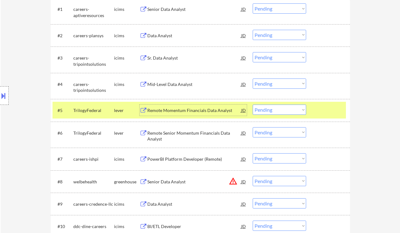
click at [187, 111] on div "Remote Momentum Financials Data Analyst" at bounding box center [194, 110] width 94 height 6
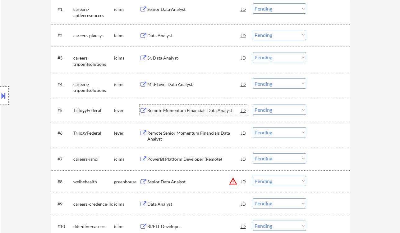
click at [273, 109] on select "Choose an option... Pending Applied Excluded (Questions) Excluded (Expired) Exc…" at bounding box center [279, 110] width 53 height 10
click at [253, 105] on select "Choose an option... Pending Applied Excluded (Questions) Excluded (Expired) Exc…" at bounding box center [279, 110] width 53 height 10
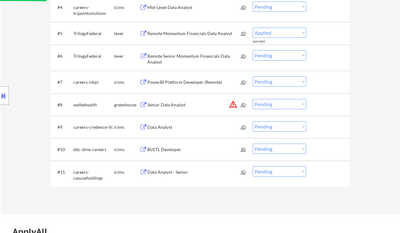
scroll to position [290, 0]
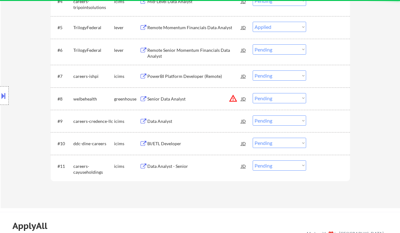
select select ""pending""
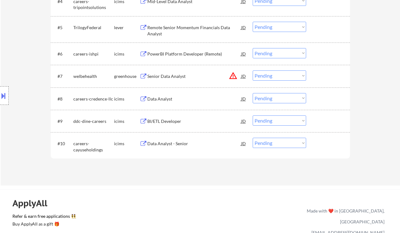
click at [160, 93] on div "Data Analyst" at bounding box center [194, 98] width 94 height 11
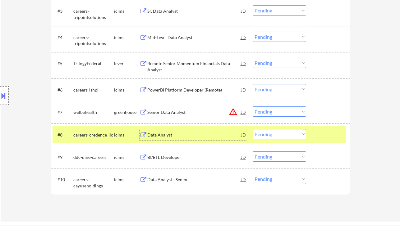
scroll to position [249, 0]
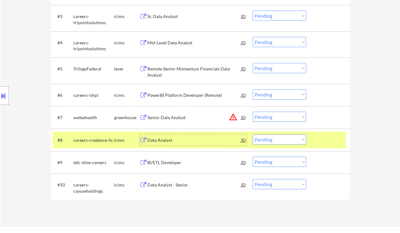
click at [280, 139] on select "Choose an option... Pending Applied Excluded (Questions) Excluded (Expired) Exc…" at bounding box center [279, 140] width 53 height 10
click at [253, 135] on select "Choose an option... Pending Applied Excluded (Questions) Excluded (Expired) Exc…" at bounding box center [279, 140] width 53 height 10
click at [171, 118] on div "Senior Data Analyst" at bounding box center [194, 118] width 94 height 6
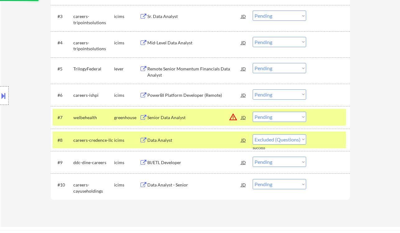
select select ""pending""
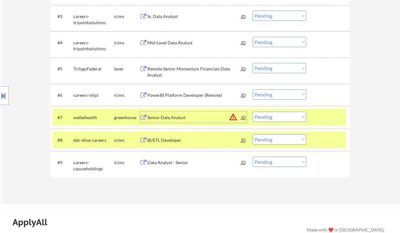
drag, startPoint x: 279, startPoint y: 116, endPoint x: 283, endPoint y: 122, distance: 7.3
click at [279, 116] on select "Choose an option... Pending Applied Excluded (Questions) Excluded (Expired) Exc…" at bounding box center [279, 117] width 53 height 10
click at [253, 112] on select "Choose an option... Pending Applied Excluded (Questions) Excluded (Expired) Exc…" at bounding box center [279, 117] width 53 height 10
click at [177, 97] on div "PowerBI Platform Developer (Remote)" at bounding box center [194, 95] width 94 height 6
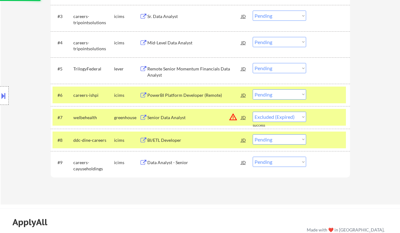
select select ""pending""
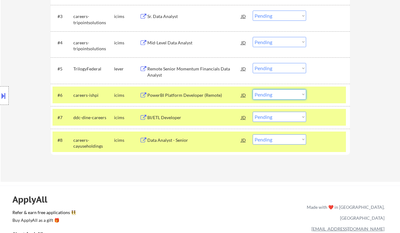
drag, startPoint x: 275, startPoint y: 96, endPoint x: 278, endPoint y: 99, distance: 4.5
click at [275, 96] on select "Choose an option... Pending Applied Excluded (Questions) Excluded (Expired) Exc…" at bounding box center [279, 94] width 53 height 10
click at [253, 89] on select "Choose an option... Pending Applied Excluded (Questions) Excluded (Expired) Exc…" at bounding box center [279, 94] width 53 height 10
click at [178, 70] on div "Remote Senior Momentum Financials Data Analyst" at bounding box center [194, 72] width 94 height 12
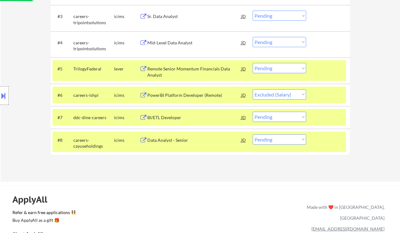
select select ""pending""
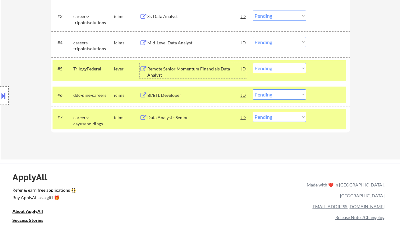
drag, startPoint x: 270, startPoint y: 71, endPoint x: 277, endPoint y: 73, distance: 6.9
click at [270, 71] on select "Choose an option... Pending Applied Excluded (Questions) Excluded (Expired) Exc…" at bounding box center [279, 68] width 53 height 10
click at [253, 63] on select "Choose an option... Pending Applied Excluded (Questions) Excluded (Expired) Exc…" at bounding box center [279, 68] width 53 height 10
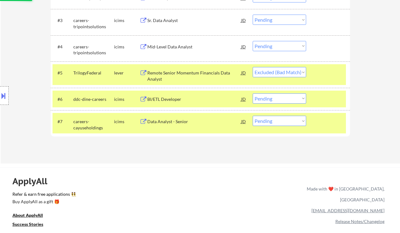
scroll to position [166, 0]
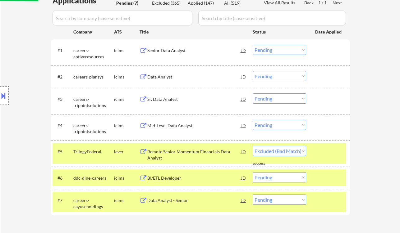
click at [182, 50] on div "Senior Data Analyst" at bounding box center [194, 51] width 94 height 6
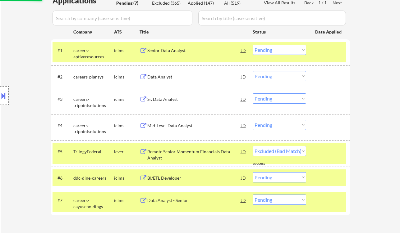
select select ""pending""
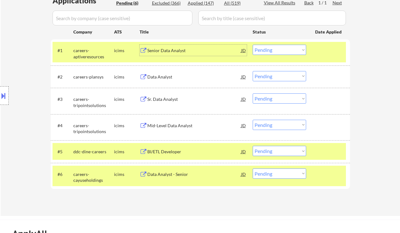
click at [272, 46] on select "Choose an option... Pending Applied Excluded (Questions) Excluded (Expired) Exc…" at bounding box center [279, 50] width 53 height 10
click at [253, 45] on select "Choose an option... Pending Applied Excluded (Questions) Excluded (Expired) Exc…" at bounding box center [279, 50] width 53 height 10
click at [176, 83] on div "#2 careers-plansys icims Data Analyst JD warning_amber Choose an option... Pend…" at bounding box center [198, 76] width 293 height 17
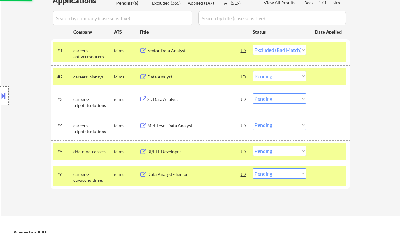
click at [170, 80] on div "Data Analyst" at bounding box center [194, 76] width 94 height 11
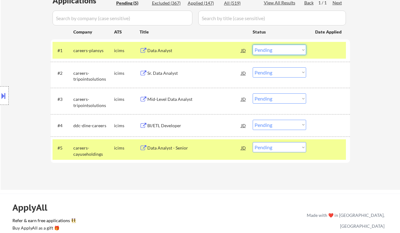
click at [276, 48] on select "Choose an option... Pending Applied Excluded (Questions) Excluded (Expired) Exc…" at bounding box center [279, 50] width 53 height 10
click at [253, 45] on select "Choose an option... Pending Applied Excluded (Questions) Excluded (Expired) Exc…" at bounding box center [279, 50] width 53 height 10
click at [169, 73] on div "Sr. Data Analyst" at bounding box center [194, 73] width 94 height 6
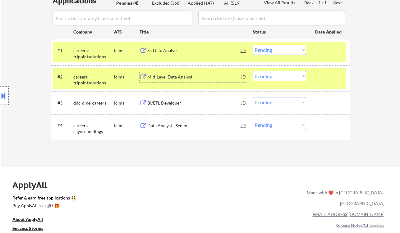
click at [266, 48] on select "Choose an option... Pending Applied Excluded (Questions) Excluded (Expired) Exc…" at bounding box center [279, 50] width 53 height 10
click at [253, 45] on select "Choose an option... Pending Applied Excluded (Questions) Excluded (Expired) Exc…" at bounding box center [279, 50] width 53 height 10
click at [181, 76] on div "Mid-Level Data Analyst" at bounding box center [194, 77] width 94 height 6
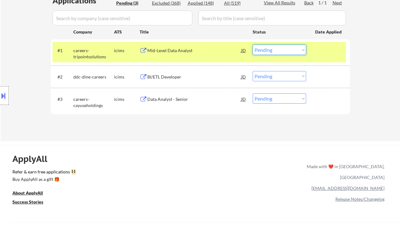
drag, startPoint x: 273, startPoint y: 50, endPoint x: 276, endPoint y: 51, distance: 3.2
click at [273, 50] on select "Choose an option... Pending Applied Excluded (Questions) Excluded (Expired) Exc…" at bounding box center [279, 50] width 53 height 10
click at [267, 48] on select "Choose an option... Pending Applied Excluded (Questions) Excluded (Expired) Exc…" at bounding box center [279, 50] width 53 height 10
click at [253, 45] on select "Choose an option... Pending Applied Excluded (Questions) Excluded (Expired) Exc…" at bounding box center [279, 50] width 53 height 10
click at [164, 73] on div "BI/ETL Developer" at bounding box center [194, 76] width 94 height 11
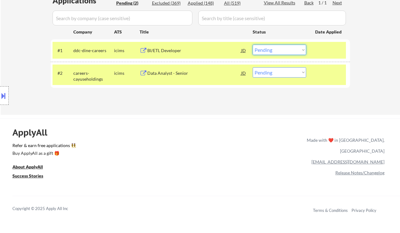
drag, startPoint x: 281, startPoint y: 48, endPoint x: 282, endPoint y: 54, distance: 7.0
click at [281, 48] on select "Choose an option... Pending Applied Excluded (Questions) Excluded (Expired) Exc…" at bounding box center [279, 50] width 53 height 10
click at [253, 45] on select "Choose an option... Pending Applied Excluded (Questions) Excluded (Expired) Exc…" at bounding box center [279, 50] width 53 height 10
click at [170, 75] on div "Data Analyst - Senior" at bounding box center [194, 73] width 94 height 6
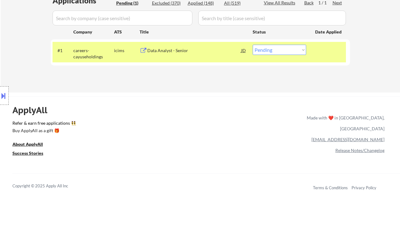
click at [180, 51] on div "Data Analyst - Senior" at bounding box center [194, 51] width 94 height 6
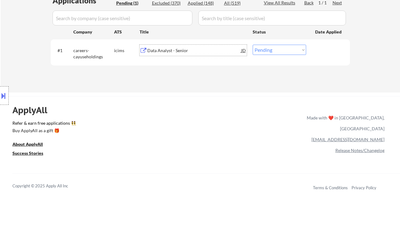
click at [263, 47] on select "Choose an option... Pending Applied Excluded (Questions) Excluded (Expired) Exc…" at bounding box center [279, 50] width 53 height 10
select select ""applied""
click at [253, 45] on select "Choose an option... Pending Applied Excluded (Questions) Excluded (Expired) Exc…" at bounding box center [279, 50] width 53 height 10
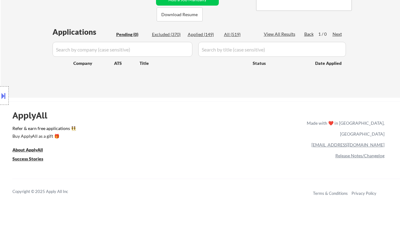
scroll to position [124, 0]
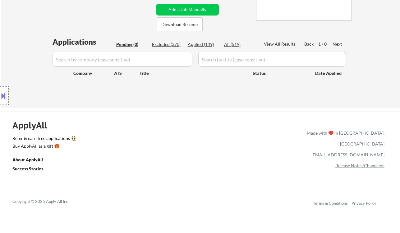
click at [207, 43] on div "Applied (149)" at bounding box center [203, 44] width 31 height 6
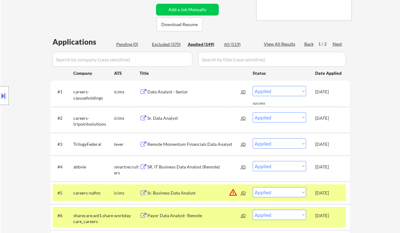
drag, startPoint x: 17, startPoint y: 28, endPoint x: 20, endPoint y: 24, distance: 4.9
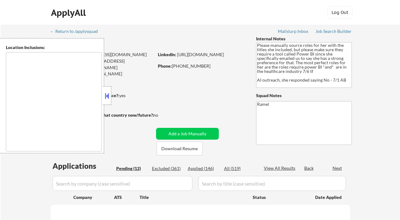
type textarea "[GEOGRAPHIC_DATA], [GEOGRAPHIC_DATA] [GEOGRAPHIC_DATA], [GEOGRAPHIC_DATA] [GEOG…"
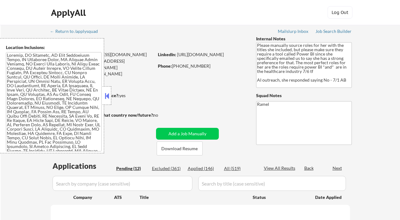
select select ""pending""
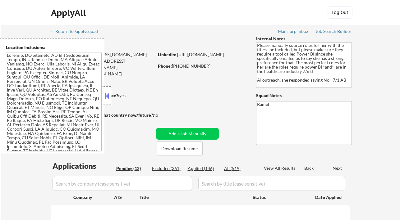
select select ""pending""
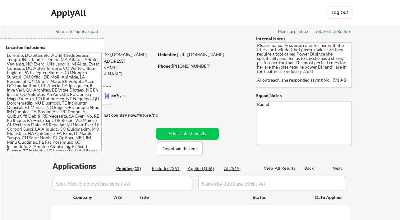
select select ""pending""
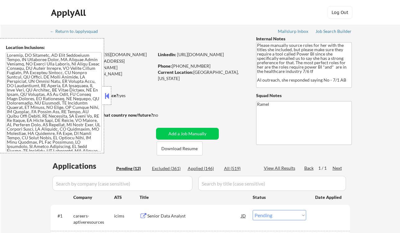
click at [103, 101] on div at bounding box center [107, 95] width 9 height 19
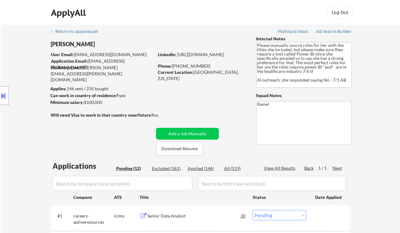
click at [211, 169] on div "Applied (146)" at bounding box center [203, 169] width 31 height 6
select select ""applied""
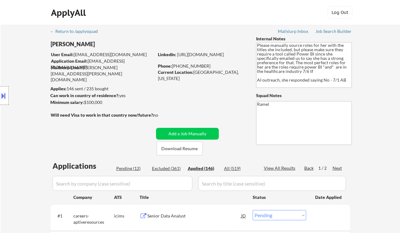
select select ""applied""
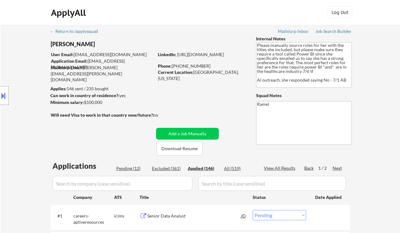
select select ""applied""
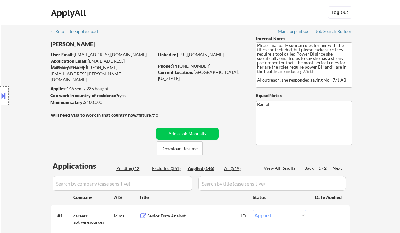
select select ""applied""
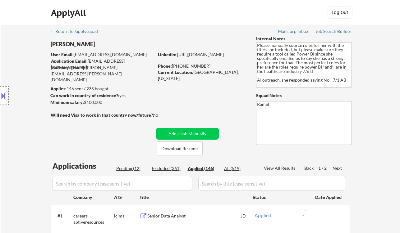
select select ""applied""
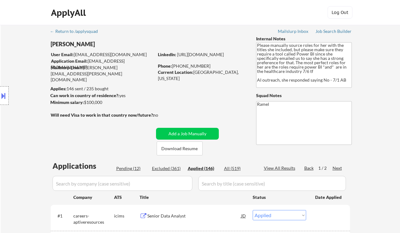
select select ""applied""
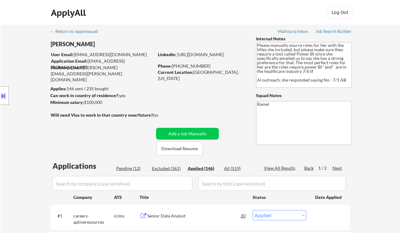
select select ""applied""
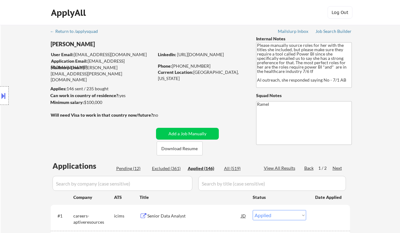
select select ""applied""
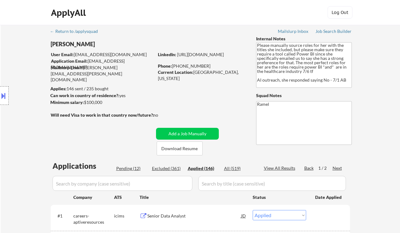
select select ""applied""
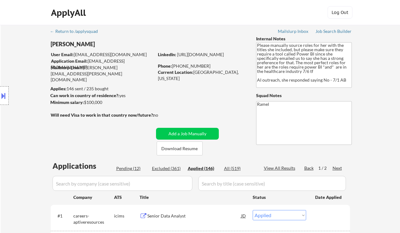
select select ""applied""
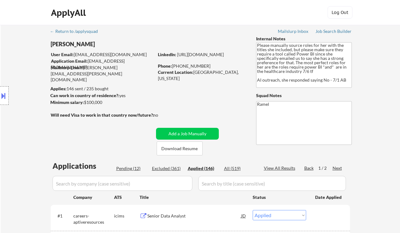
select select ""applied""
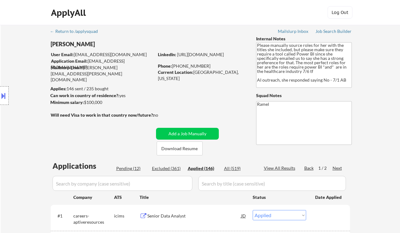
select select ""applied""
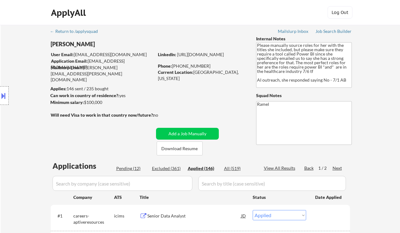
select select ""applied""
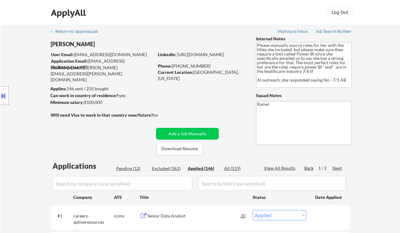
select select ""applied""
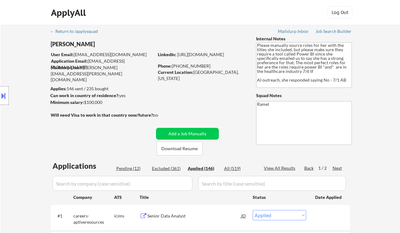
select select ""applied""
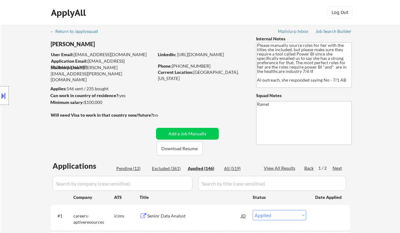
select select ""applied""
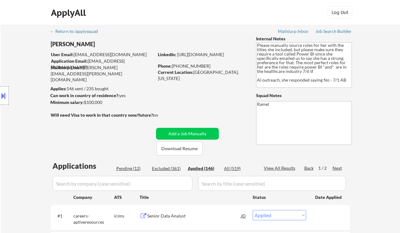
select select ""applied""
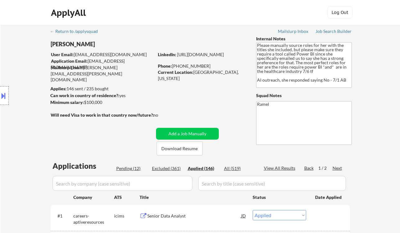
select select ""applied""
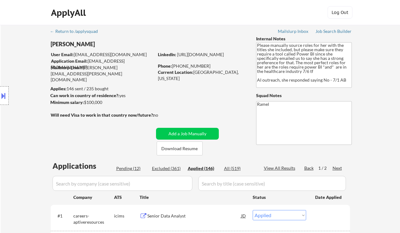
select select ""applied""
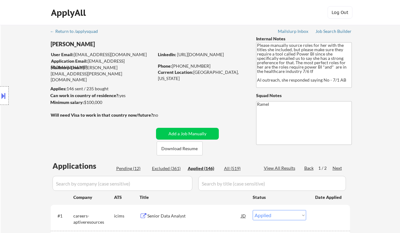
select select ""applied""
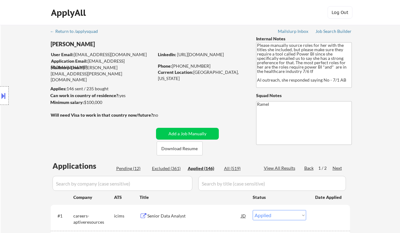
select select ""applied""
drag, startPoint x: 194, startPoint y: 72, endPoint x: 223, endPoint y: 74, distance: 28.6
click at [223, 74] on div "Current Location: Houston, Texas" at bounding box center [202, 75] width 88 height 12
copy div "Houston, Texas"
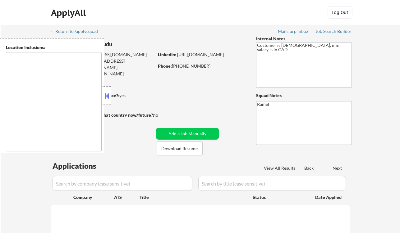
select select ""pending""
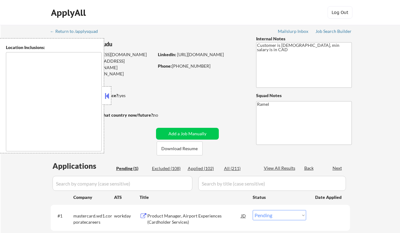
type textarea "[GEOGRAPHIC_DATA], ON [GEOGRAPHIC_DATA], ON [GEOGRAPHIC_DATA], ON [GEOGRAPHIC_D…"
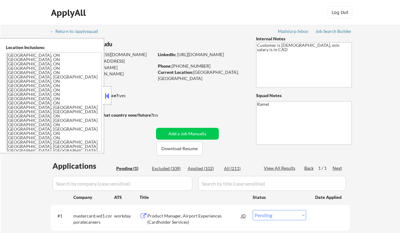
click at [107, 96] on button at bounding box center [106, 95] width 7 height 9
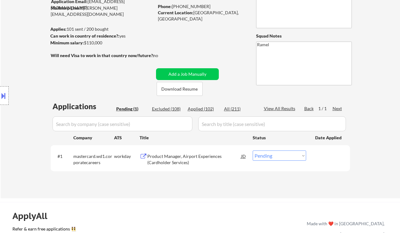
scroll to position [83, 0]
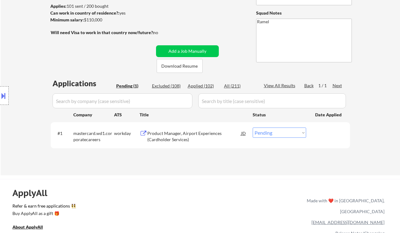
drag, startPoint x: 15, startPoint y: 111, endPoint x: 89, endPoint y: 72, distance: 84.2
click at [15, 111] on div "Location Inclusions: [GEOGRAPHIC_DATA], [GEOGRAPHIC_DATA] [GEOGRAPHIC_DATA], ON…" at bounding box center [55, 95] width 111 height 115
click at [179, 140] on div "Product Manager, Airport Experiences (Cardholder Services)" at bounding box center [194, 136] width 94 height 12
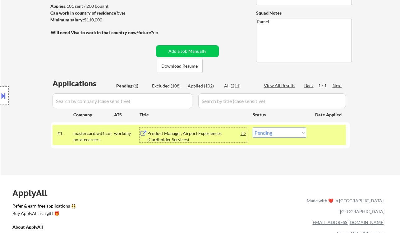
click at [8, 98] on div at bounding box center [4, 95] width 9 height 19
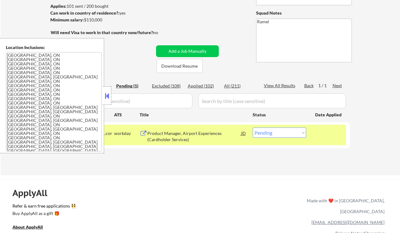
click at [108, 95] on button at bounding box center [106, 95] width 7 height 9
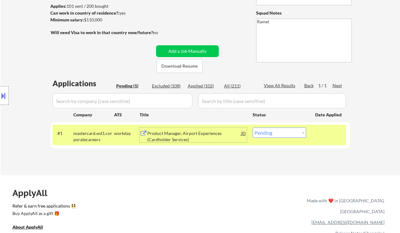
click at [181, 140] on div "Product Manager, Airport Experiences (Cardholder Services)" at bounding box center [194, 136] width 94 height 12
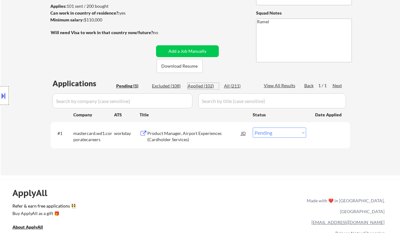
click at [200, 85] on div "Applied (102)" at bounding box center [203, 86] width 31 height 6
select select ""applied""
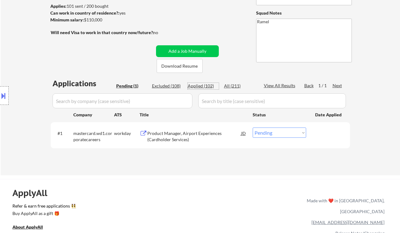
select select ""applied""
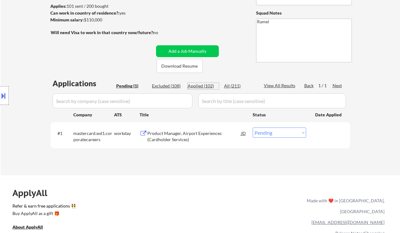
select select ""applied""
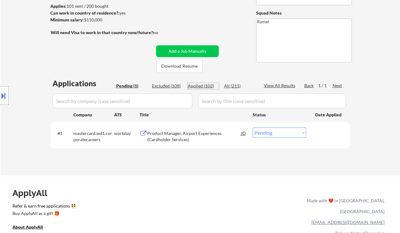
select select ""applied""
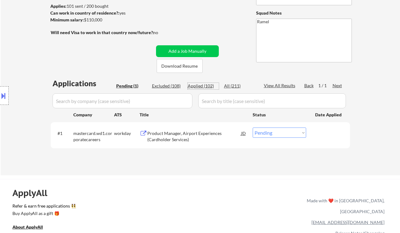
select select ""applied""
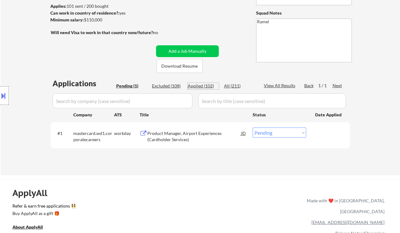
select select ""applied""
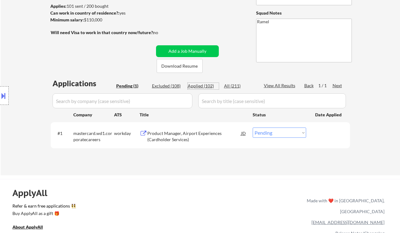
select select ""applied""
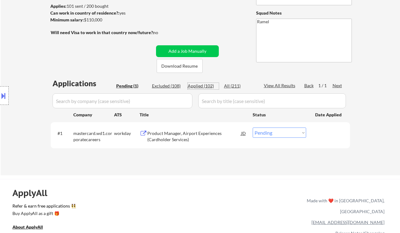
select select ""applied""
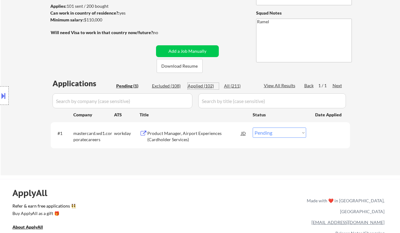
select select ""applied""
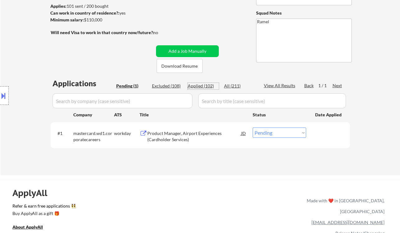
select select ""applied""
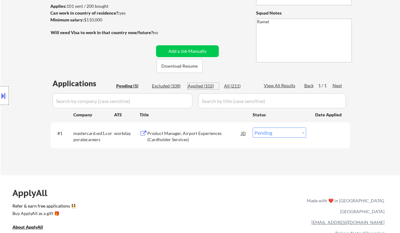
select select ""applied""
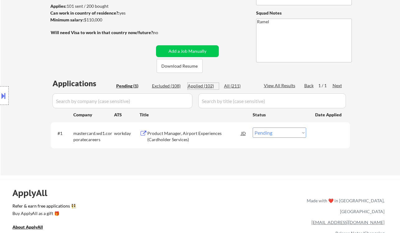
select select ""applied""
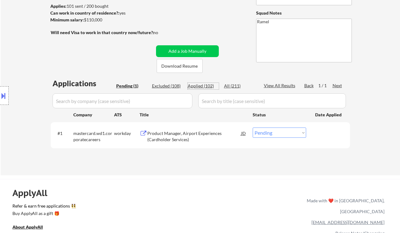
select select ""applied""
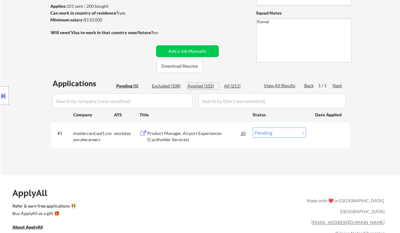
select select ""applied""
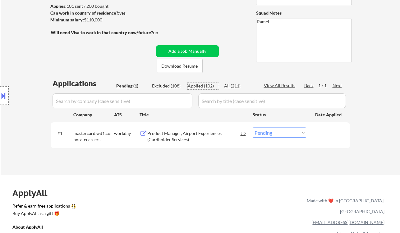
select select ""applied""
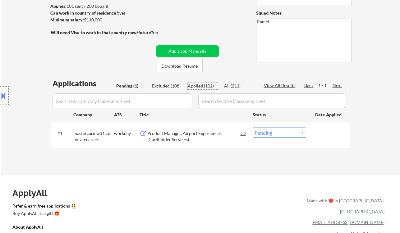
select select ""applied""
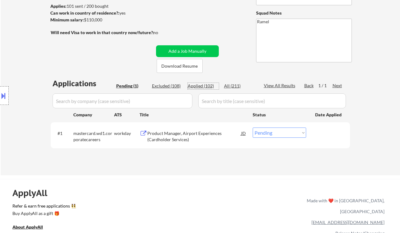
select select ""applied""
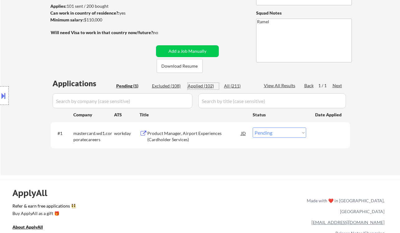
select select ""applied""
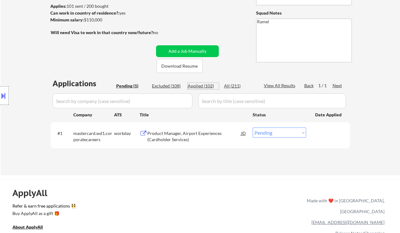
select select ""applied""
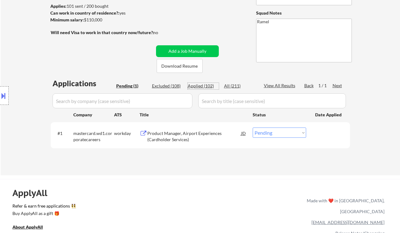
select select ""applied""
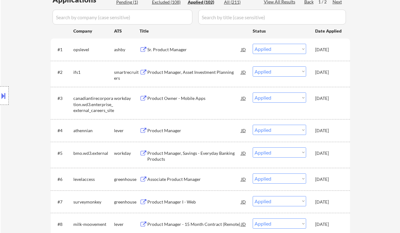
scroll to position [0, 0]
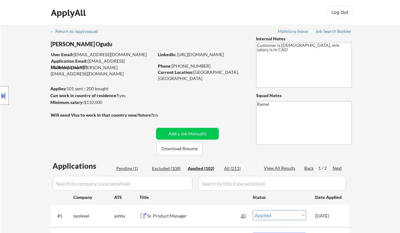
click at [190, 65] on div "Phone: +15878326145" at bounding box center [202, 66] width 88 height 6
copy div "15878326145"
click at [125, 169] on div "Pending (1)" at bounding box center [131, 169] width 31 height 6
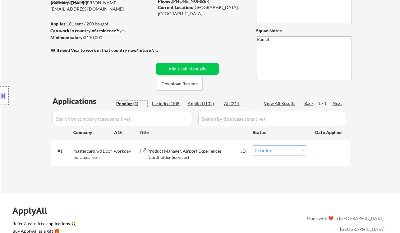
scroll to position [124, 0]
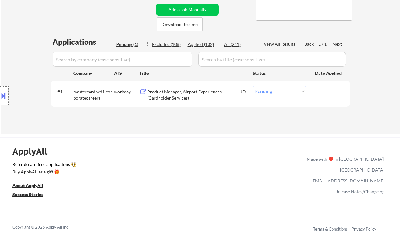
drag, startPoint x: 265, startPoint y: 92, endPoint x: 266, endPoint y: 96, distance: 3.8
click at [265, 92] on select "Choose an option... Pending Applied Excluded (Questions) Excluded (Expired) Exc…" at bounding box center [279, 91] width 53 height 10
select select ""applied""
click at [253, 86] on select "Choose an option... Pending Applied Excluded (Questions) Excluded (Expired) Exc…" at bounding box center [279, 91] width 53 height 10
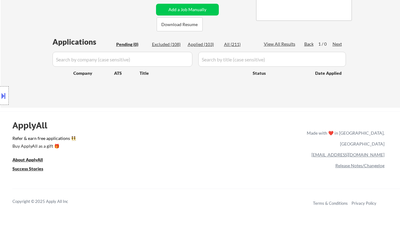
click at [16, 47] on div "Location Inclusions: Toronto, ON Etobicoke, ON Scarborough, ON North York, ON E…" at bounding box center [55, 95] width 111 height 115
click at [207, 45] on div "Applied (103)" at bounding box center [203, 44] width 31 height 6
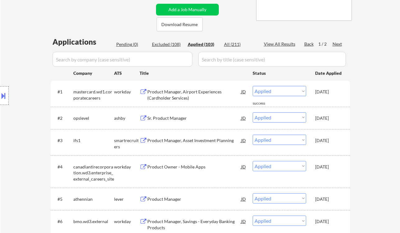
click at [14, 50] on div "Location Inclusions: Toronto, ON Etobicoke, ON Scarborough, ON North York, ON E…" at bounding box center [55, 95] width 111 height 115
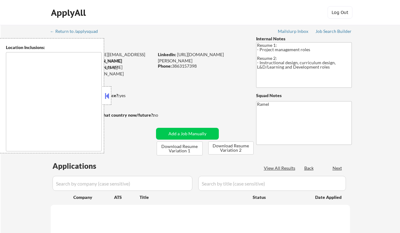
type textarea "[GEOGRAPHIC_DATA], [GEOGRAPHIC_DATA] [GEOGRAPHIC_DATA], [GEOGRAPHIC_DATA] [GEOG…"
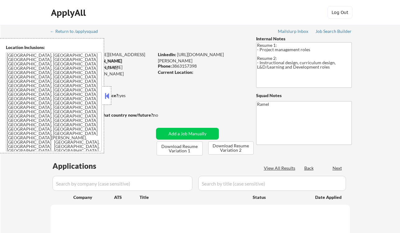
select select ""pending""
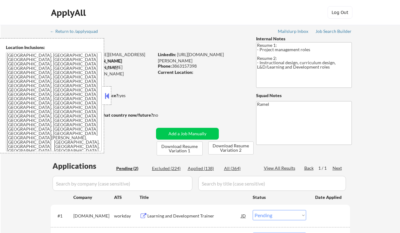
click at [109, 100] on button at bounding box center [106, 95] width 7 height 9
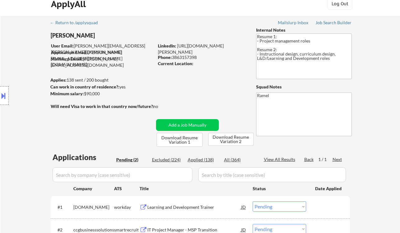
scroll to position [83, 0]
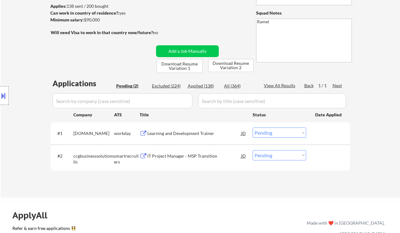
click at [14, 66] on div "Location Inclusions: [GEOGRAPHIC_DATA], [GEOGRAPHIC_DATA] [GEOGRAPHIC_DATA], [G…" at bounding box center [55, 95] width 111 height 115
click at [190, 132] on div "Learning and Development Trainer" at bounding box center [194, 133] width 94 height 6
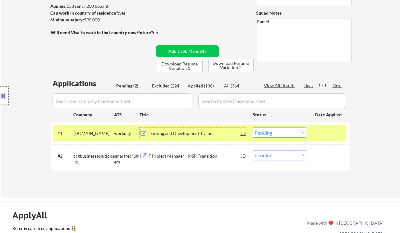
drag, startPoint x: 275, startPoint y: 132, endPoint x: 284, endPoint y: 137, distance: 10.9
click at [275, 132] on select "Choose an option... Pending Applied Excluded (Questions) Excluded (Expired) Exc…" at bounding box center [279, 133] width 53 height 10
click at [253, 128] on select "Choose an option... Pending Applied Excluded (Questions) Excluded (Expired) Exc…" at bounding box center [279, 133] width 53 height 10
click at [191, 155] on div "IT Project Manager - MSP Transition" at bounding box center [194, 156] width 94 height 6
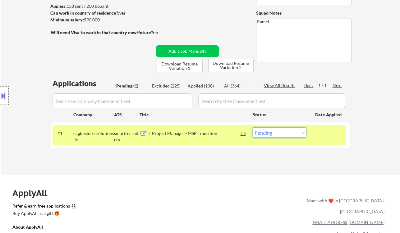
click at [269, 131] on select "Choose an option... Pending Applied Excluded (Questions) Excluded (Expired) Exc…" at bounding box center [279, 133] width 53 height 10
select select ""excluded__bad_match_""
click at [253, 128] on select "Choose an option... Pending Applied Excluded (Questions) Excluded (Expired) Exc…" at bounding box center [279, 133] width 53 height 10
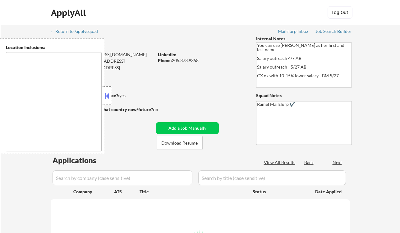
type textarea "[GEOGRAPHIC_DATA], [GEOGRAPHIC_DATA], AL [GEOGRAPHIC_DATA], AL [GEOGRAPHIC_DATA…"
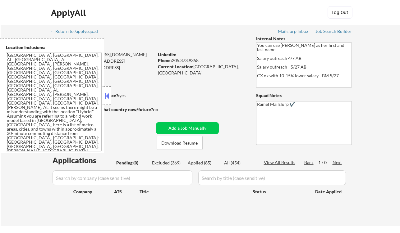
click at [108, 96] on button at bounding box center [106, 95] width 7 height 9
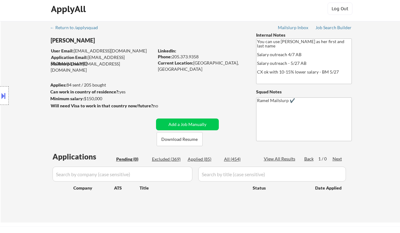
scroll to position [83, 0]
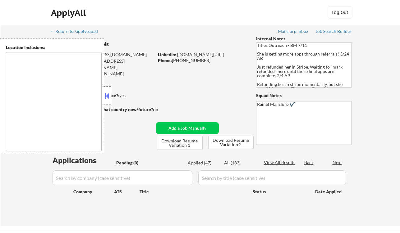
type textarea "[GEOGRAPHIC_DATA], [GEOGRAPHIC_DATA], [GEOGRAPHIC_DATA] [GEOGRAPHIC_DATA], [GEO…"
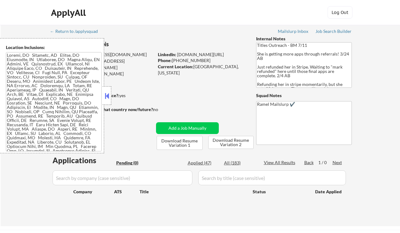
click at [104, 94] on button at bounding box center [106, 95] width 7 height 9
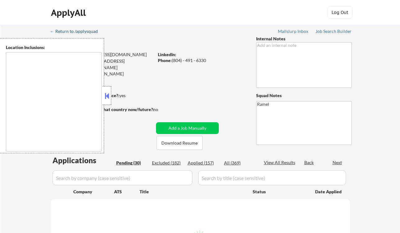
type textarea "[PERSON_NAME], [GEOGRAPHIC_DATA], [GEOGRAPHIC_DATA], [GEOGRAPHIC_DATA] [GEOGRAP…"
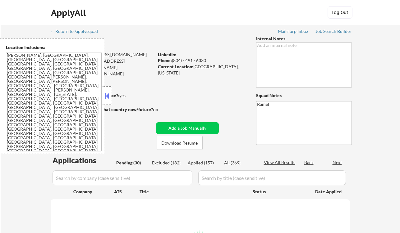
click at [107, 92] on button at bounding box center [106, 95] width 7 height 9
select select ""pending""
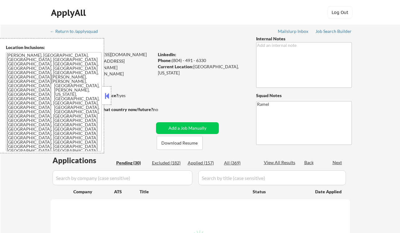
select select ""pending""
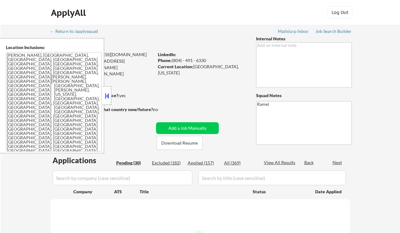
select select ""pending""
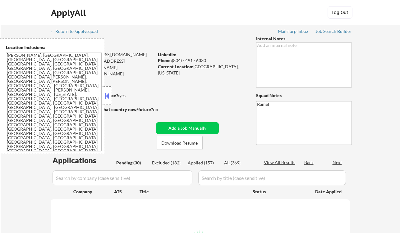
select select ""pending""
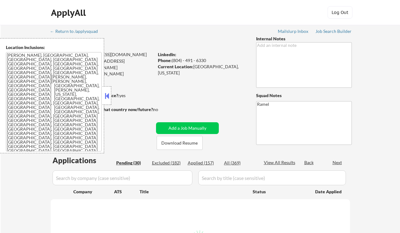
select select ""pending""
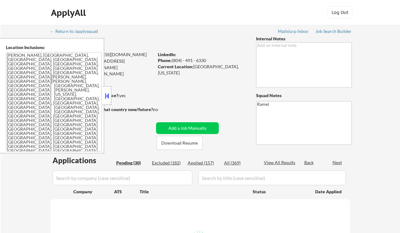
select select ""pending""
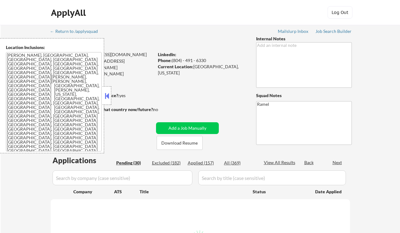
select select ""pending""
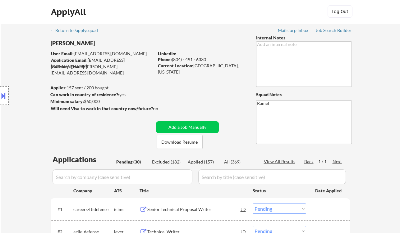
scroll to position [83, 0]
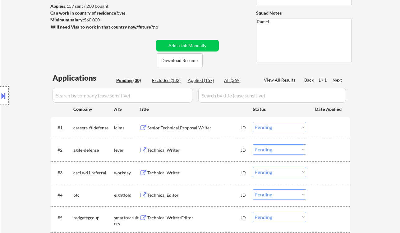
click at [170, 153] on div "Technical Writer" at bounding box center [194, 150] width 94 height 6
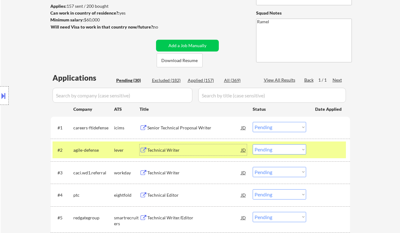
click at [165, 173] on div "Technical Writer" at bounding box center [194, 173] width 94 height 6
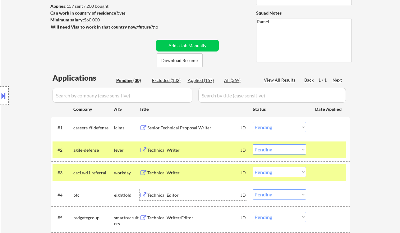
click at [166, 198] on div "Technical Editor" at bounding box center [194, 195] width 94 height 6
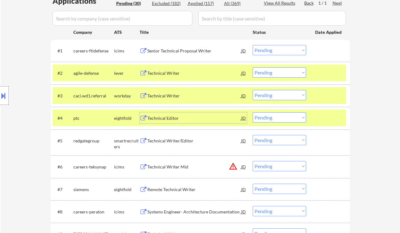
scroll to position [166, 0]
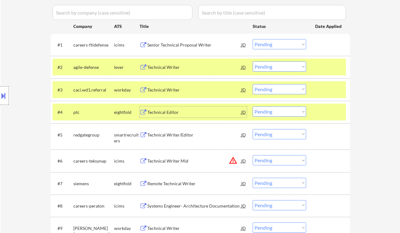
click at [244, 111] on div "JD" at bounding box center [243, 112] width 6 height 11
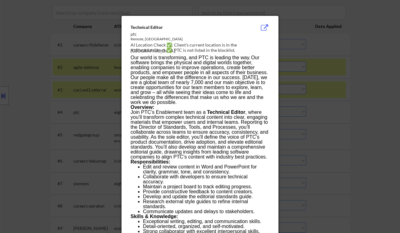
click at [343, 131] on div at bounding box center [200, 116] width 400 height 233
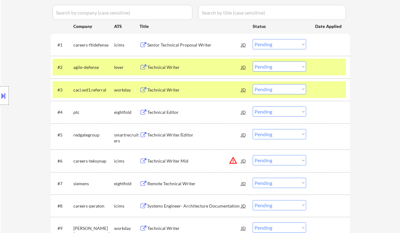
click at [265, 114] on select "Choose an option... Pending Applied Excluded (Questions) Excluded (Expired) Exc…" at bounding box center [279, 112] width 53 height 10
click at [253, 107] on select "Choose an option... Pending Applied Excluded (Questions) Excluded (Expired) Exc…" at bounding box center [279, 112] width 53 height 10
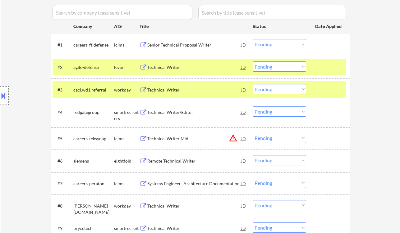
click at [163, 112] on div "Technical Writer/Editor" at bounding box center [194, 112] width 94 height 6
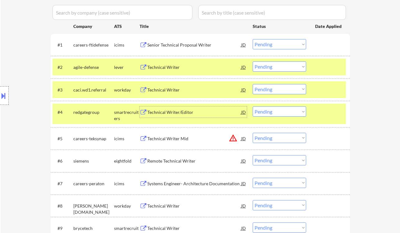
drag, startPoint x: 287, startPoint y: 112, endPoint x: 289, endPoint y: 116, distance: 5.0
click at [287, 112] on select "Choose an option... Pending Applied Excluded (Questions) Excluded (Expired) Exc…" at bounding box center [279, 112] width 53 height 10
click at [253, 107] on select "Choose an option... Pending Applied Excluded (Questions) Excluded (Expired) Exc…" at bounding box center [279, 112] width 53 height 10
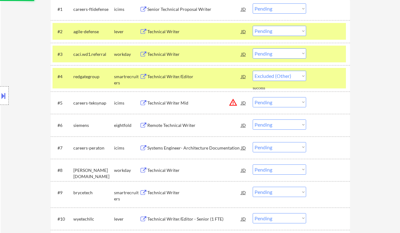
scroll to position [207, 0]
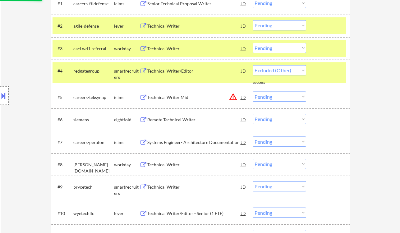
select select ""pending""
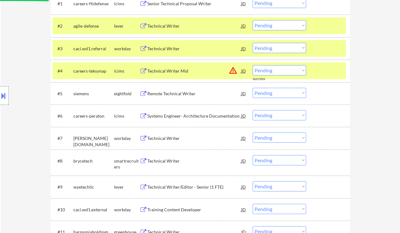
click at [167, 160] on div "Technical Writer" at bounding box center [194, 161] width 94 height 6
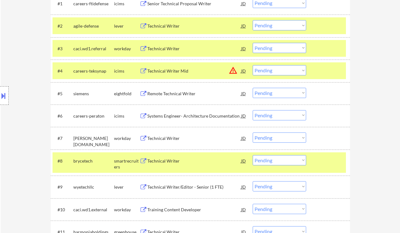
click at [27, 65] on div "Location Inclusions: Chevy Chase, MD Bethesda, MD Silver Spring, MD Kensington,…" at bounding box center [55, 95] width 111 height 115
click at [278, 161] on select "Choose an option... Pending Applied Excluded (Questions) Excluded (Expired) Exc…" at bounding box center [279, 160] width 53 height 10
click at [253, 155] on select "Choose an option... Pending Applied Excluded (Questions) Excluded (Expired) Exc…" at bounding box center [279, 160] width 53 height 10
select select ""pending""
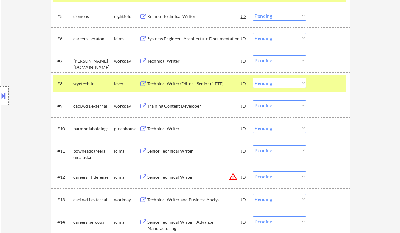
scroll to position [331, 0]
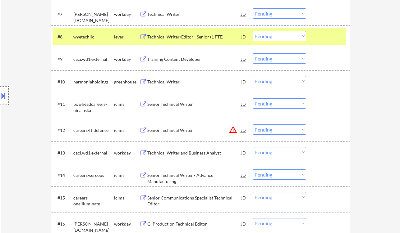
click at [178, 83] on div "Technical Writer" at bounding box center [194, 82] width 94 height 6
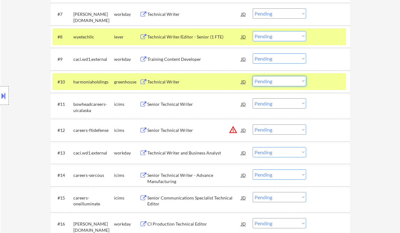
drag, startPoint x: 281, startPoint y: 82, endPoint x: 281, endPoint y: 86, distance: 4.1
click at [281, 82] on select "Choose an option... Pending Applied Excluded (Questions) Excluded (Expired) Exc…" at bounding box center [279, 81] width 53 height 10
click at [253, 76] on select "Choose an option... Pending Applied Excluded (Questions) Excluded (Expired) Exc…" at bounding box center [279, 81] width 53 height 10
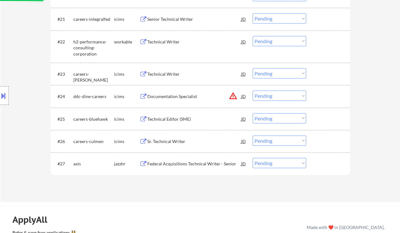
scroll to position [663, 0]
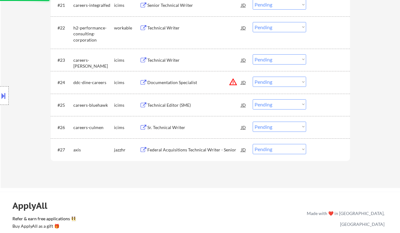
select select ""pending""
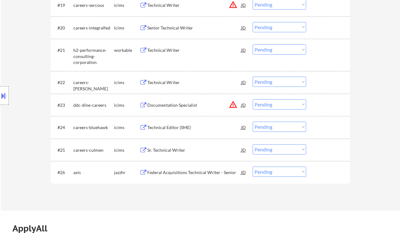
scroll to position [580, 0]
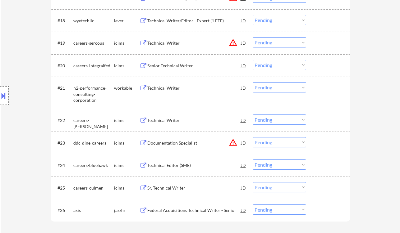
click at [169, 88] on div "Technical Writer" at bounding box center [194, 88] width 94 height 6
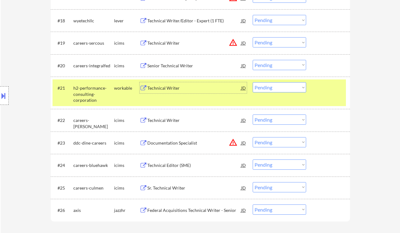
drag, startPoint x: 259, startPoint y: 85, endPoint x: 267, endPoint y: 92, distance: 10.8
click at [259, 85] on select "Choose an option... Pending Applied Excluded (Questions) Excluded (Expired) Exc…" at bounding box center [279, 87] width 53 height 10
click at [253, 82] on select "Choose an option... Pending Applied Excluded (Questions) Excluded (Expired) Exc…" at bounding box center [279, 87] width 53 height 10
click at [173, 120] on div "Technical Writer" at bounding box center [194, 120] width 94 height 6
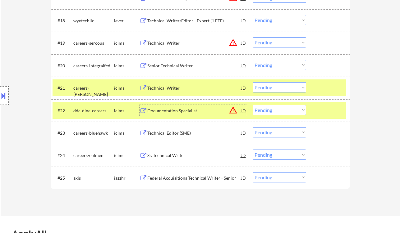
click at [277, 90] on select "Choose an option... Pending Applied Excluded (Questions) Excluded (Expired) Exc…" at bounding box center [279, 87] width 53 height 10
select select ""excluded__expired_""
click at [253, 82] on select "Choose an option... Pending Applied Excluded (Questions) Excluded (Expired) Exc…" at bounding box center [279, 87] width 53 height 10
click at [263, 112] on select "Choose an option... Pending Applied Excluded (Questions) Excluded (Expired) Exc…" at bounding box center [279, 110] width 53 height 10
select select ""excluded__location_""
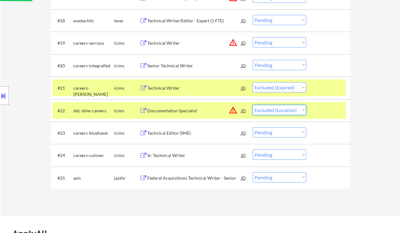
click at [253, 105] on select "Choose an option... Pending Applied Excluded (Questions) Excluded (Expired) Exc…" at bounding box center [279, 110] width 53 height 10
click at [174, 136] on div "Technical Editor (SME)" at bounding box center [194, 132] width 94 height 11
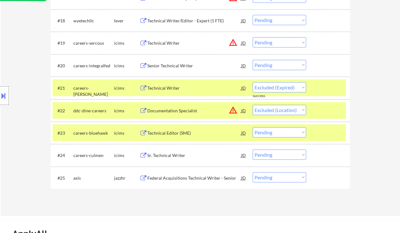
select select ""pending""
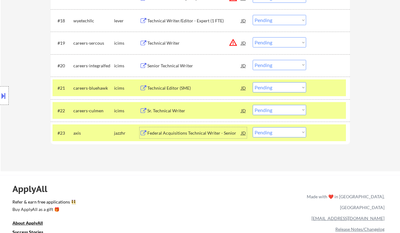
drag, startPoint x: 265, startPoint y: 130, endPoint x: 272, endPoint y: 137, distance: 9.9
click at [265, 130] on select "Choose an option... Pending Applied Excluded (Questions) Excluded (Expired) Exc…" at bounding box center [279, 132] width 53 height 10
select select ""excluded__bad_match_""
click at [253, 127] on select "Choose an option... Pending Applied Excluded (Questions) Excluded (Expired) Exc…" at bounding box center [279, 132] width 53 height 10
click at [162, 111] on div "Sr. Technical Writer" at bounding box center [194, 111] width 94 height 6
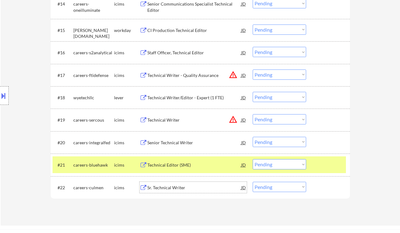
scroll to position [497, 0]
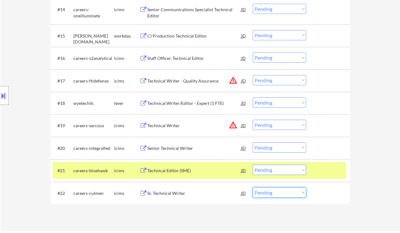
drag, startPoint x: 266, startPoint y: 197, endPoint x: 270, endPoint y: 197, distance: 4.0
click at [266, 197] on select "Choose an option... Pending Applied Excluded (Questions) Excluded (Expired) Exc…" at bounding box center [279, 193] width 53 height 10
select select ""excluded__other_""
click at [253, 188] on select "Choose an option... Pending Applied Excluded (Questions) Excluded (Expired) Exc…" at bounding box center [279, 193] width 53 height 10
click at [176, 171] on div "Technical Editor (SME)" at bounding box center [194, 171] width 94 height 6
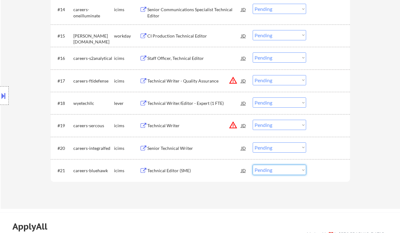
drag, startPoint x: 279, startPoint y: 169, endPoint x: 293, endPoint y: 187, distance: 22.6
click at [279, 169] on select "Choose an option... Pending Applied Excluded (Questions) Excluded (Expired) Exc…" at bounding box center [279, 170] width 53 height 10
select select ""excluded__other_""
click at [253, 165] on select "Choose an option... Pending Applied Excluded (Questions) Excluded (Expired) Exc…" at bounding box center [279, 170] width 53 height 10
click at [185, 148] on div "Senior Technical Writer" at bounding box center [194, 148] width 94 height 6
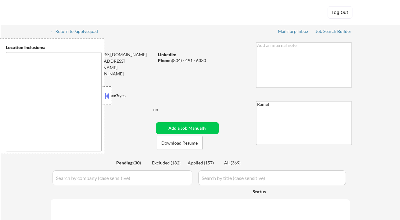
select select ""pending""
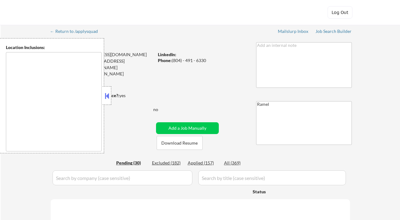
select select ""pending""
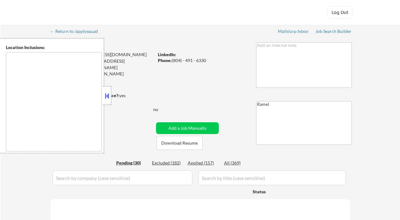
select select ""pending""
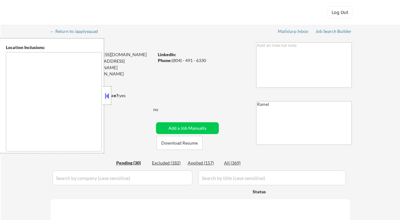
select select ""pending""
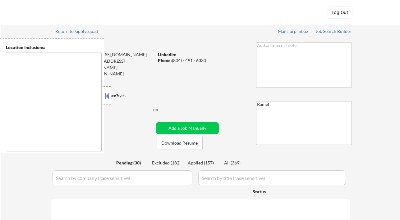
select select ""pending""
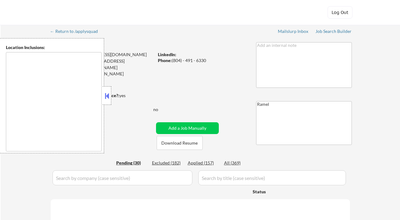
select select ""pending""
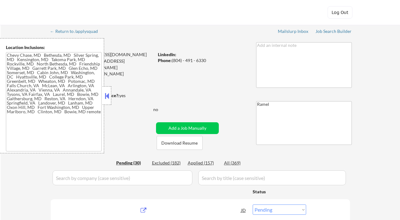
type textarea "[PERSON_NAME], [GEOGRAPHIC_DATA], [GEOGRAPHIC_DATA], [GEOGRAPHIC_DATA] [GEOGRAP…"
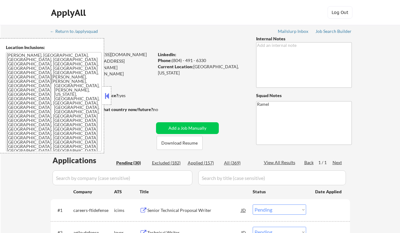
click at [202, 166] on div "Applied (157)" at bounding box center [203, 163] width 31 height 6
click at [203, 163] on div "Applied (157)" at bounding box center [203, 163] width 31 height 6
select select ""applied""
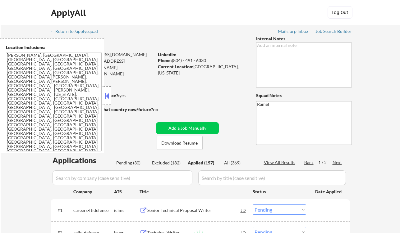
select select ""applied""
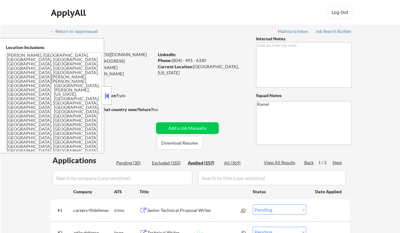
select select ""applied""
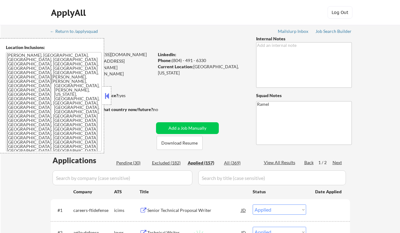
select select ""applied""
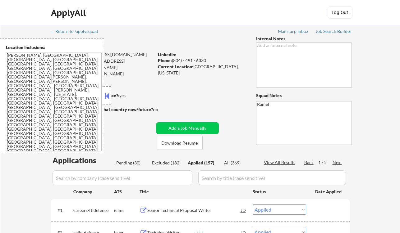
select select ""applied""
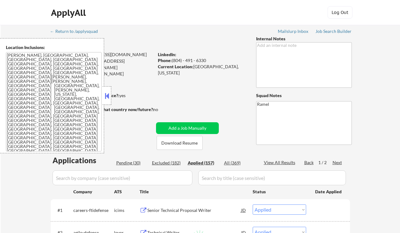
select select ""applied""
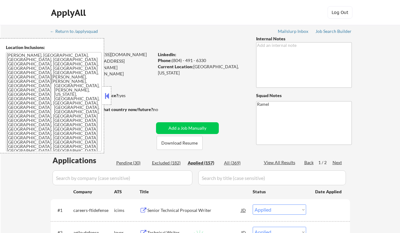
select select ""applied""
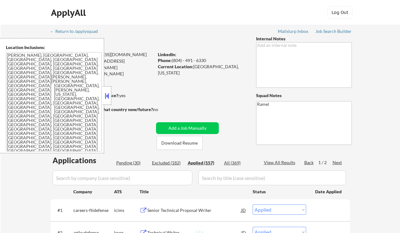
select select ""applied""
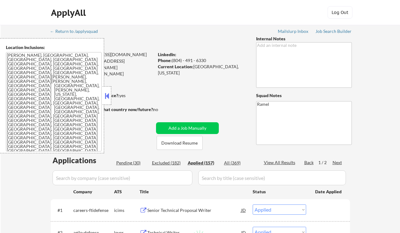
select select ""applied""
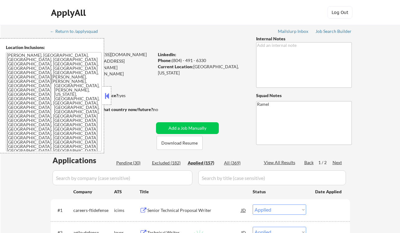
select select ""applied""
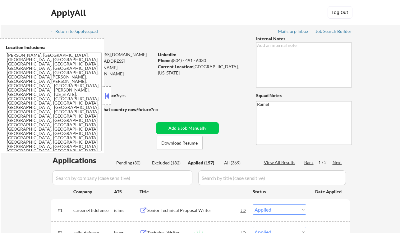
select select ""applied""
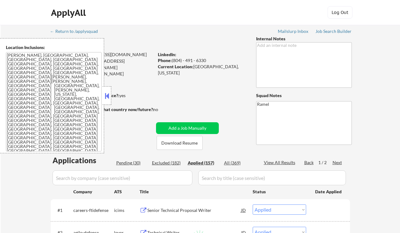
select select ""applied""
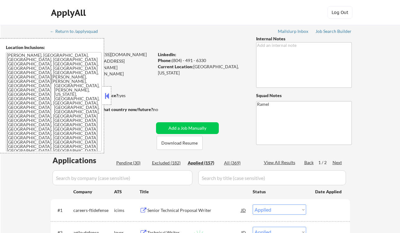
select select ""applied""
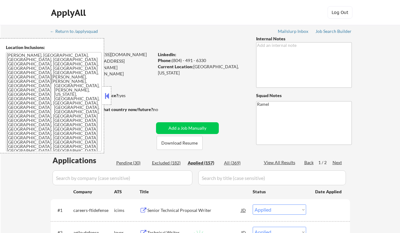
select select ""applied""
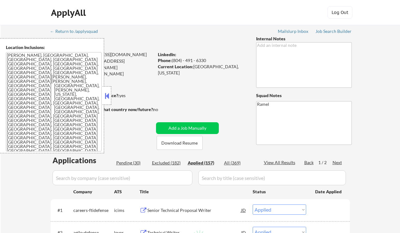
select select ""applied""
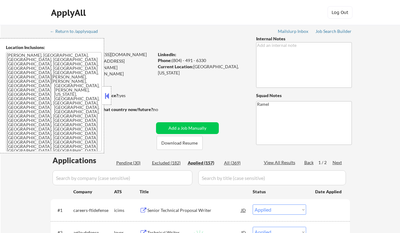
select select ""applied""
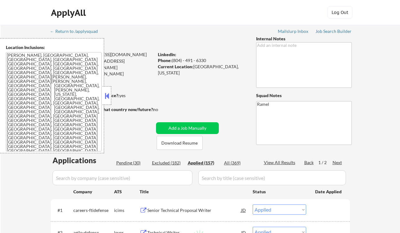
select select ""applied""
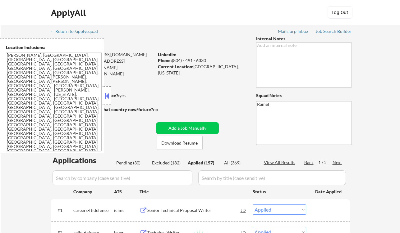
select select ""applied""
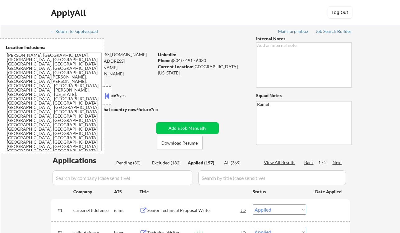
select select ""applied""
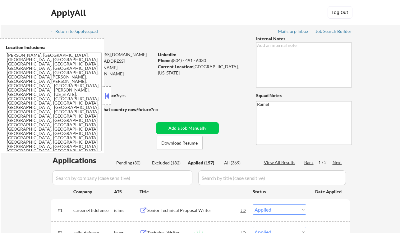
select select ""applied""
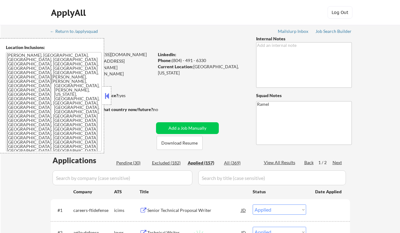
select select ""applied""
drag, startPoint x: 194, startPoint y: 67, endPoint x: 240, endPoint y: 69, distance: 46.6
click at [240, 69] on div "Current Location: [GEOGRAPHIC_DATA], [US_STATE]" at bounding box center [202, 70] width 88 height 12
copy div "[GEOGRAPHIC_DATA], [US_STATE]"
